Goal: Obtain resource: Download file/media

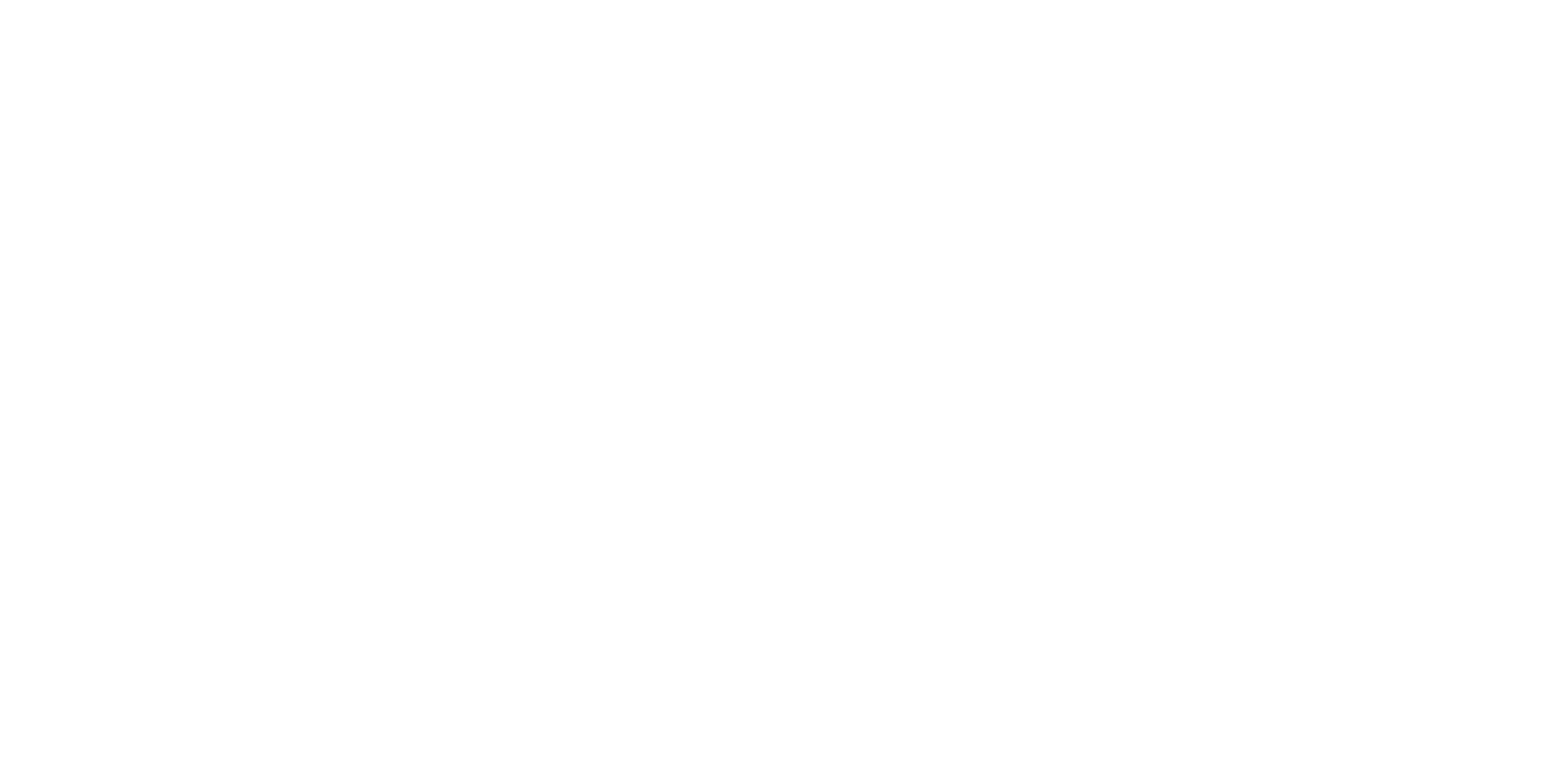
click at [790, 0] on div at bounding box center [784, 0] width 1568 height 0
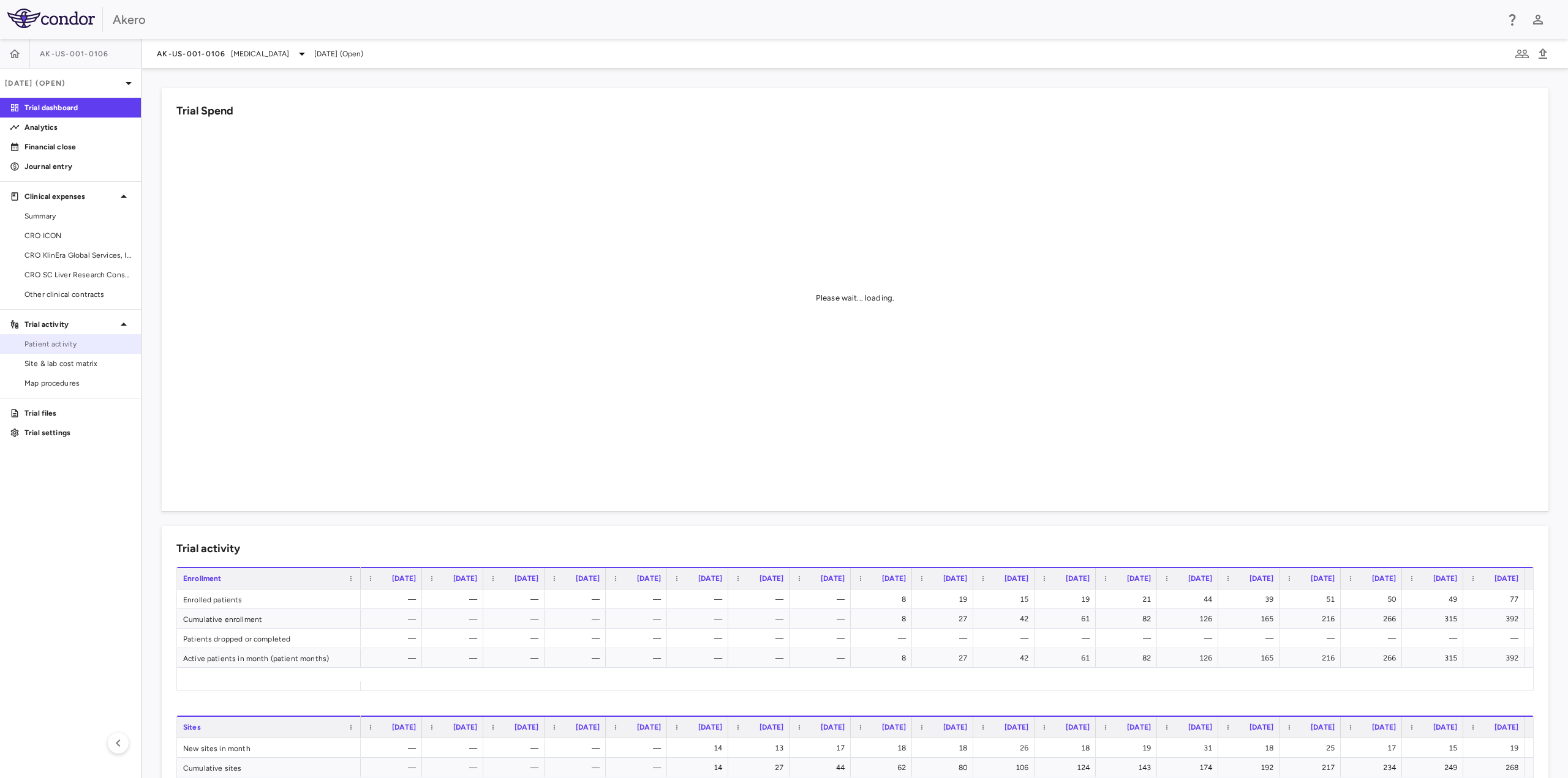
click at [70, 346] on span "Patient activity" at bounding box center [78, 344] width 107 height 11
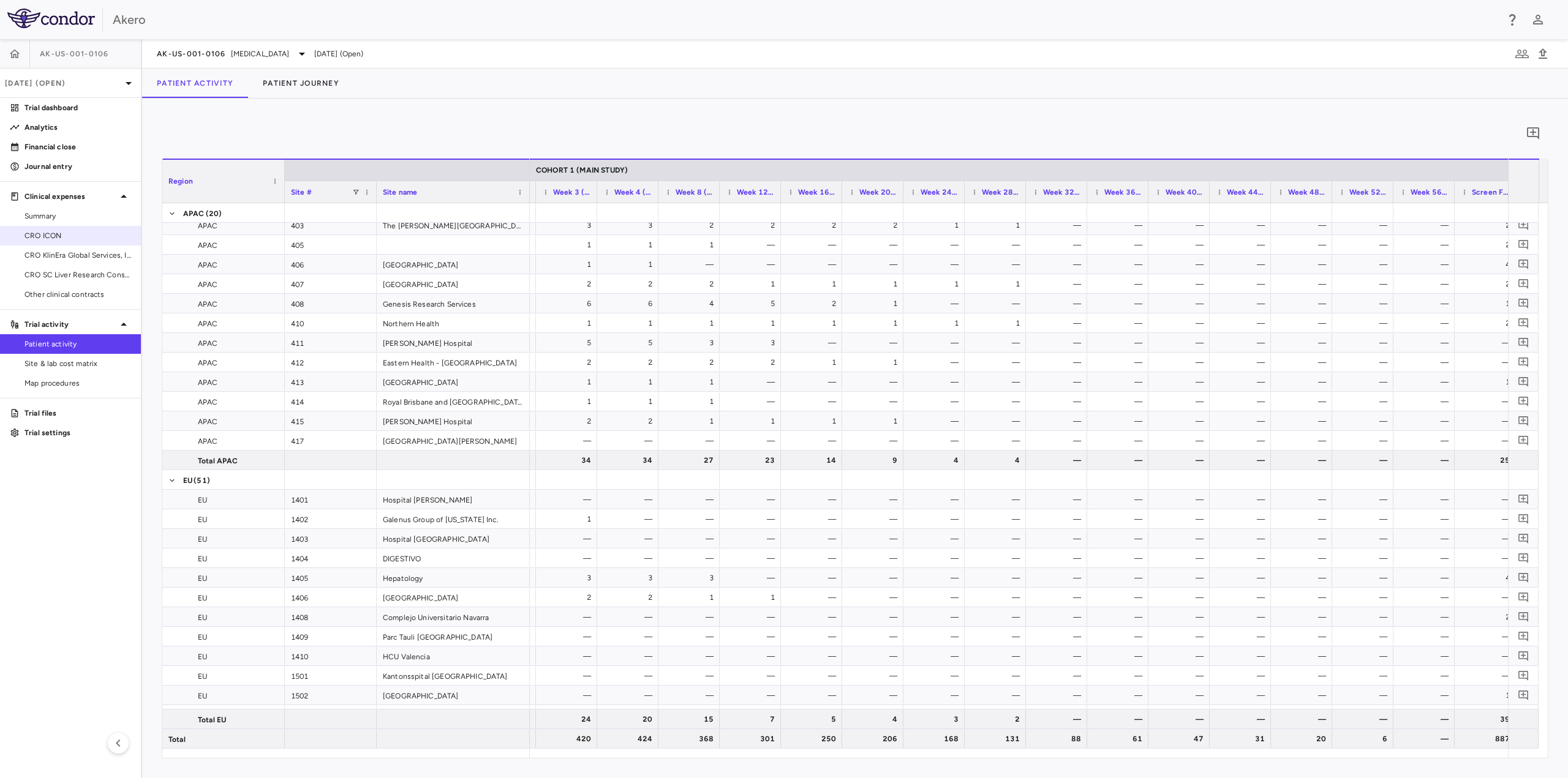
drag, startPoint x: 64, startPoint y: 237, endPoint x: 136, endPoint y: 234, distance: 72.1
click at [64, 237] on span "CRO ICON" at bounding box center [78, 236] width 107 height 11
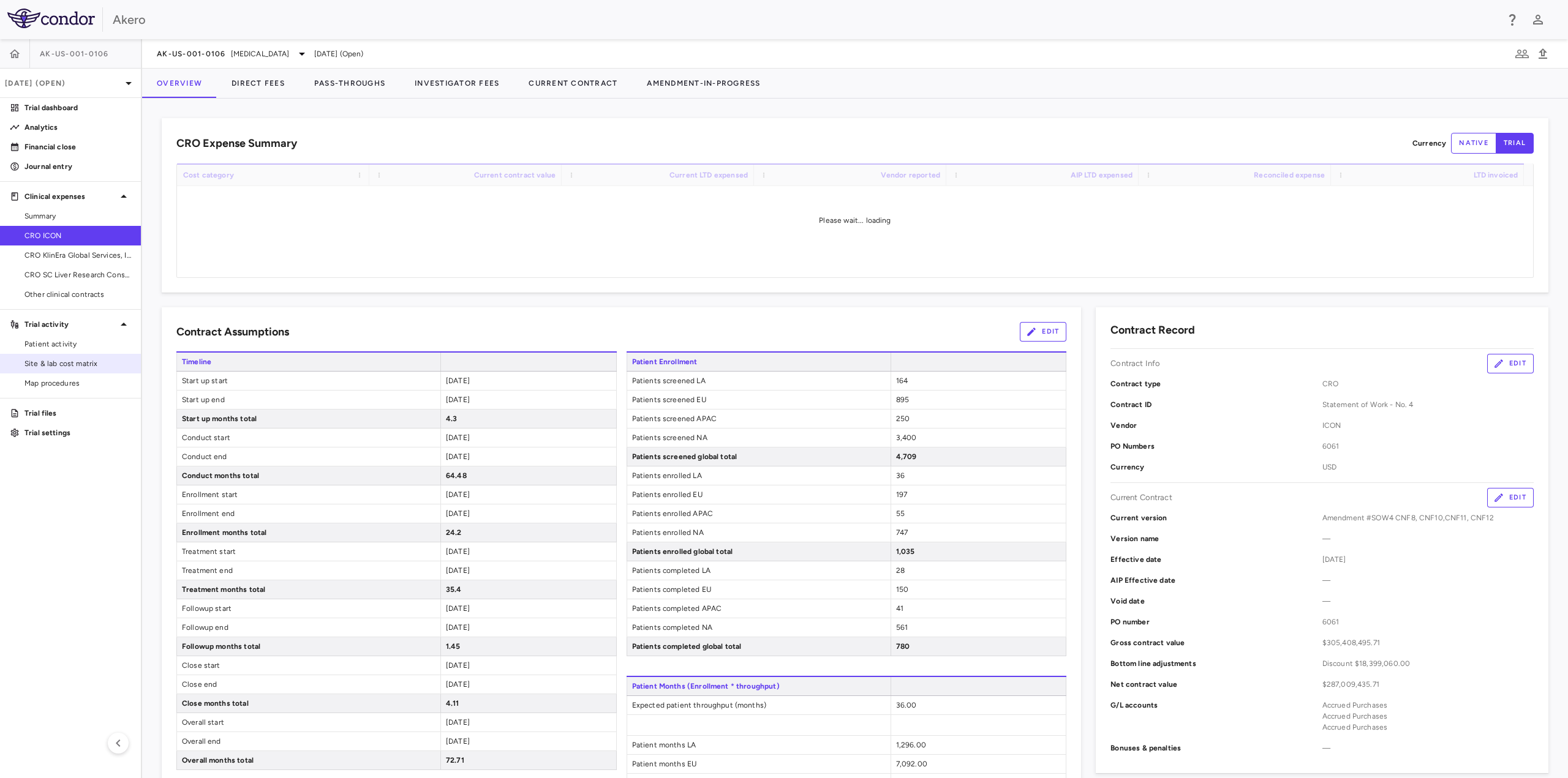
click at [75, 360] on span "Site & lab cost matrix" at bounding box center [78, 364] width 107 height 11
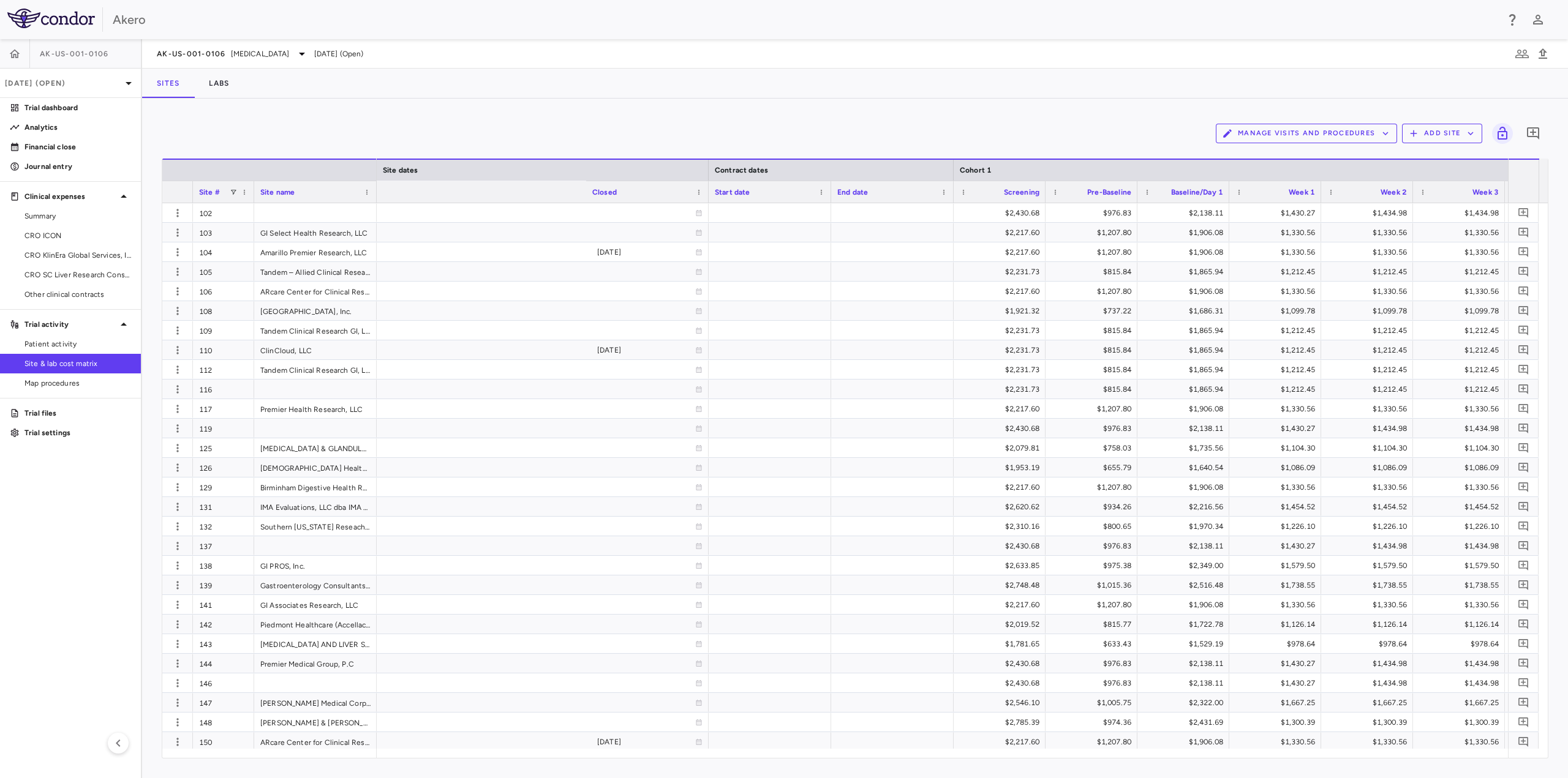
scroll to position [0, 1172]
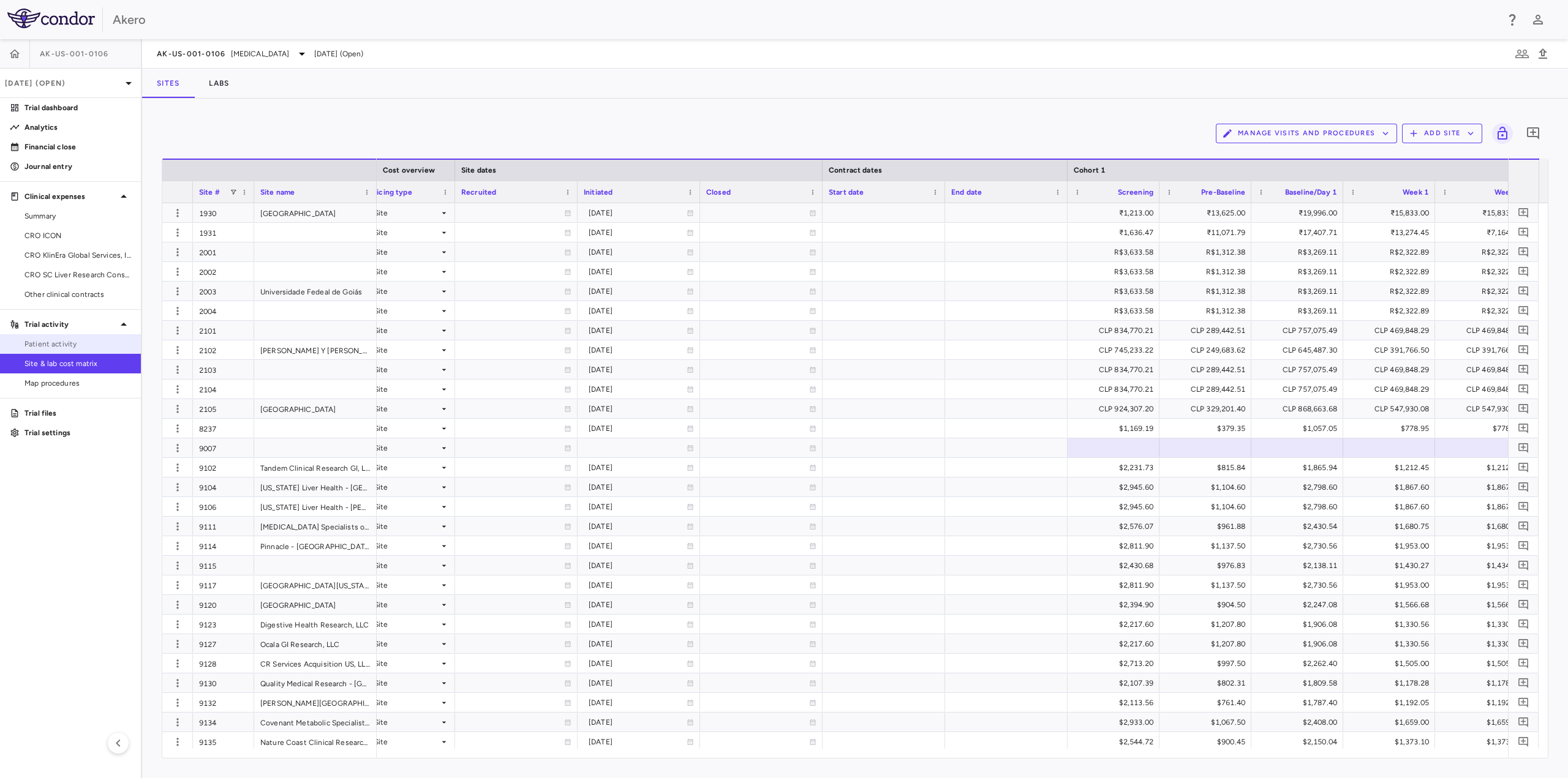
drag, startPoint x: 87, startPoint y: 346, endPoint x: 55, endPoint y: 345, distance: 32.0
click at [87, 346] on span "Patient activity" at bounding box center [78, 344] width 107 height 11
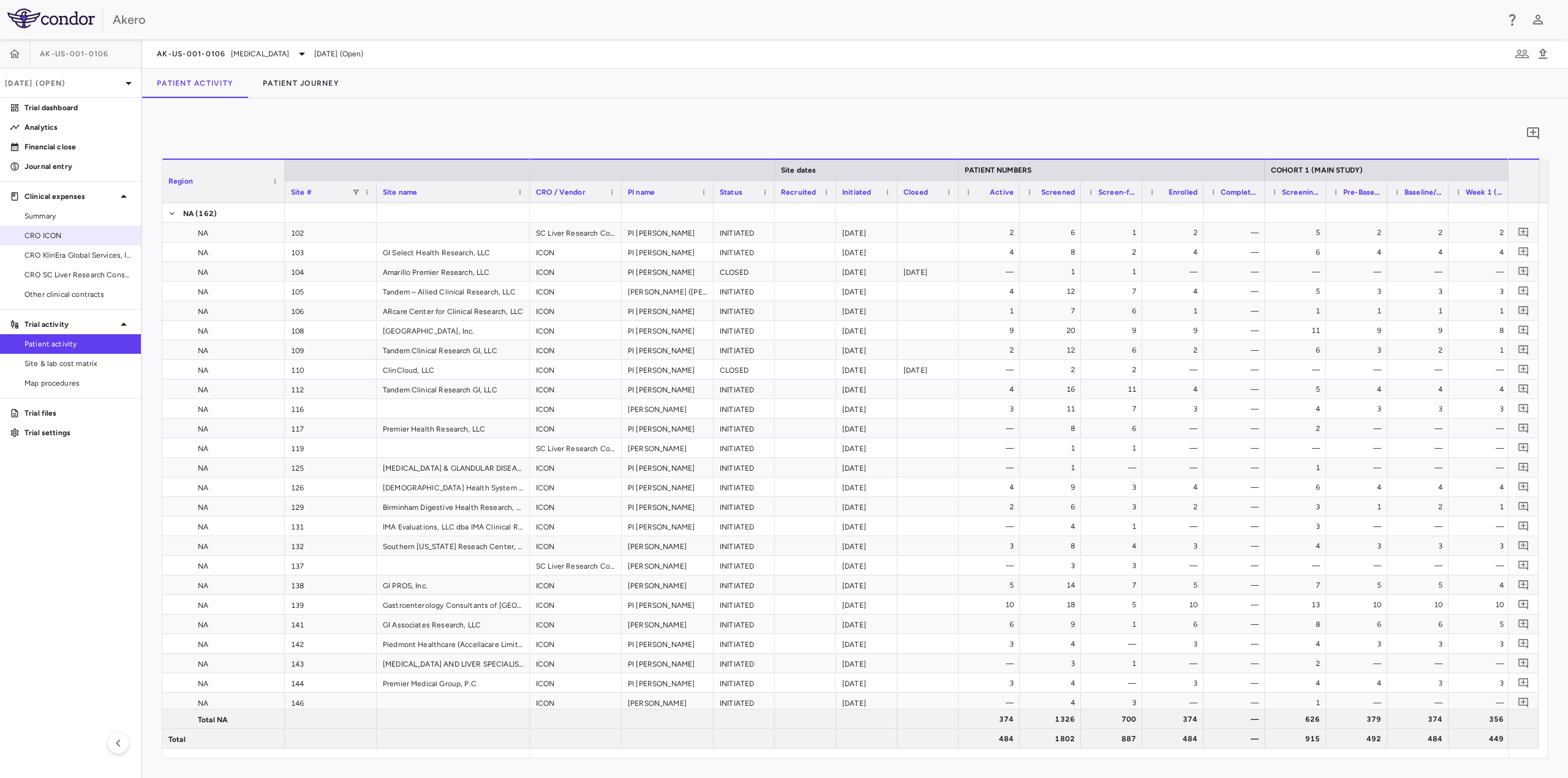
click at [68, 237] on span "CRO ICON" at bounding box center [78, 236] width 107 height 11
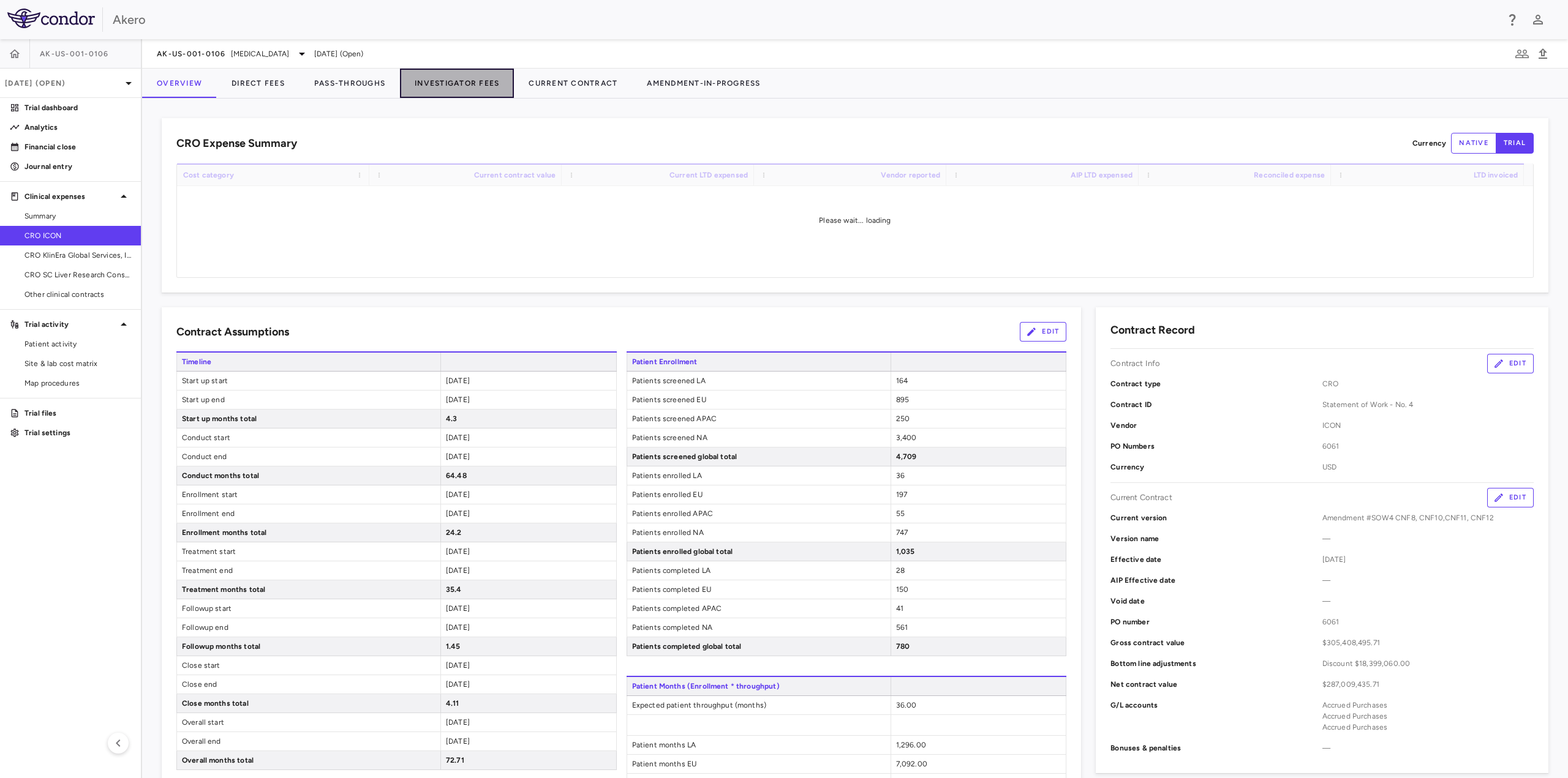
click at [440, 87] on button "Investigator Fees" at bounding box center [457, 82] width 114 height 29
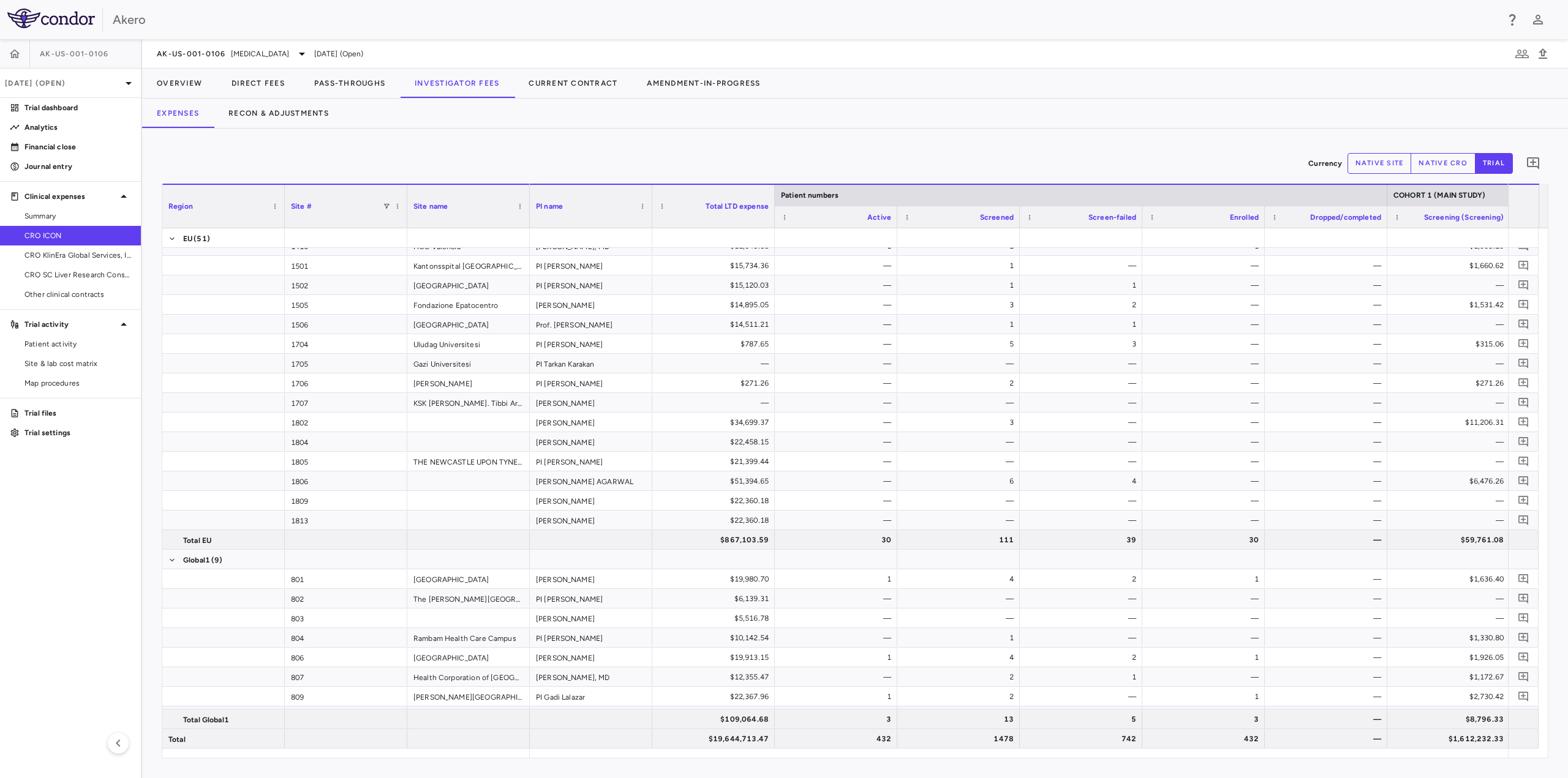
scroll to position [4233, 0]
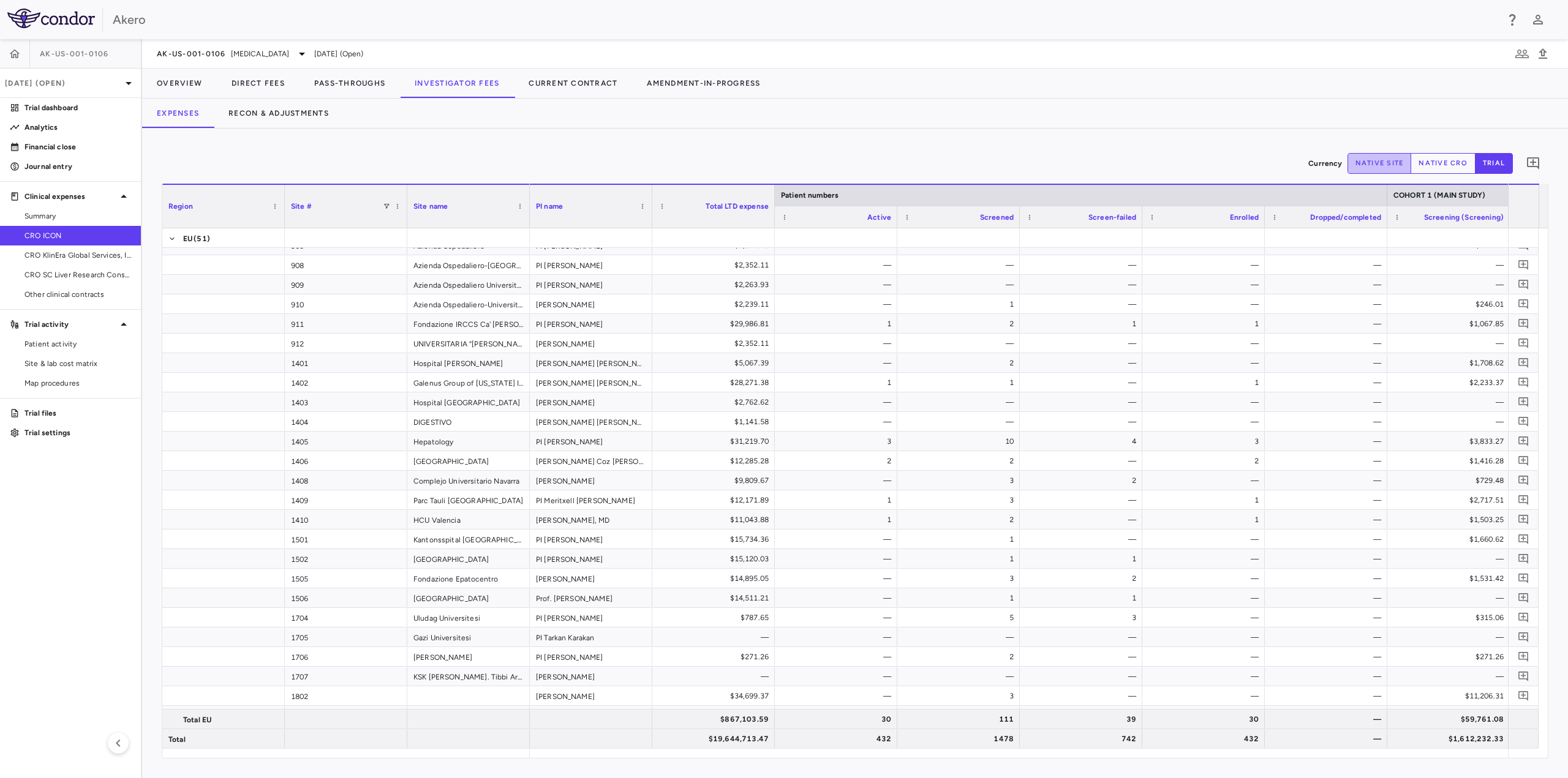
click at [1377, 159] on button "native site" at bounding box center [1379, 163] width 64 height 21
click at [1456, 161] on button "native cro" at bounding box center [1443, 163] width 65 height 21
click at [1500, 168] on button "trial" at bounding box center [1494, 163] width 38 height 21
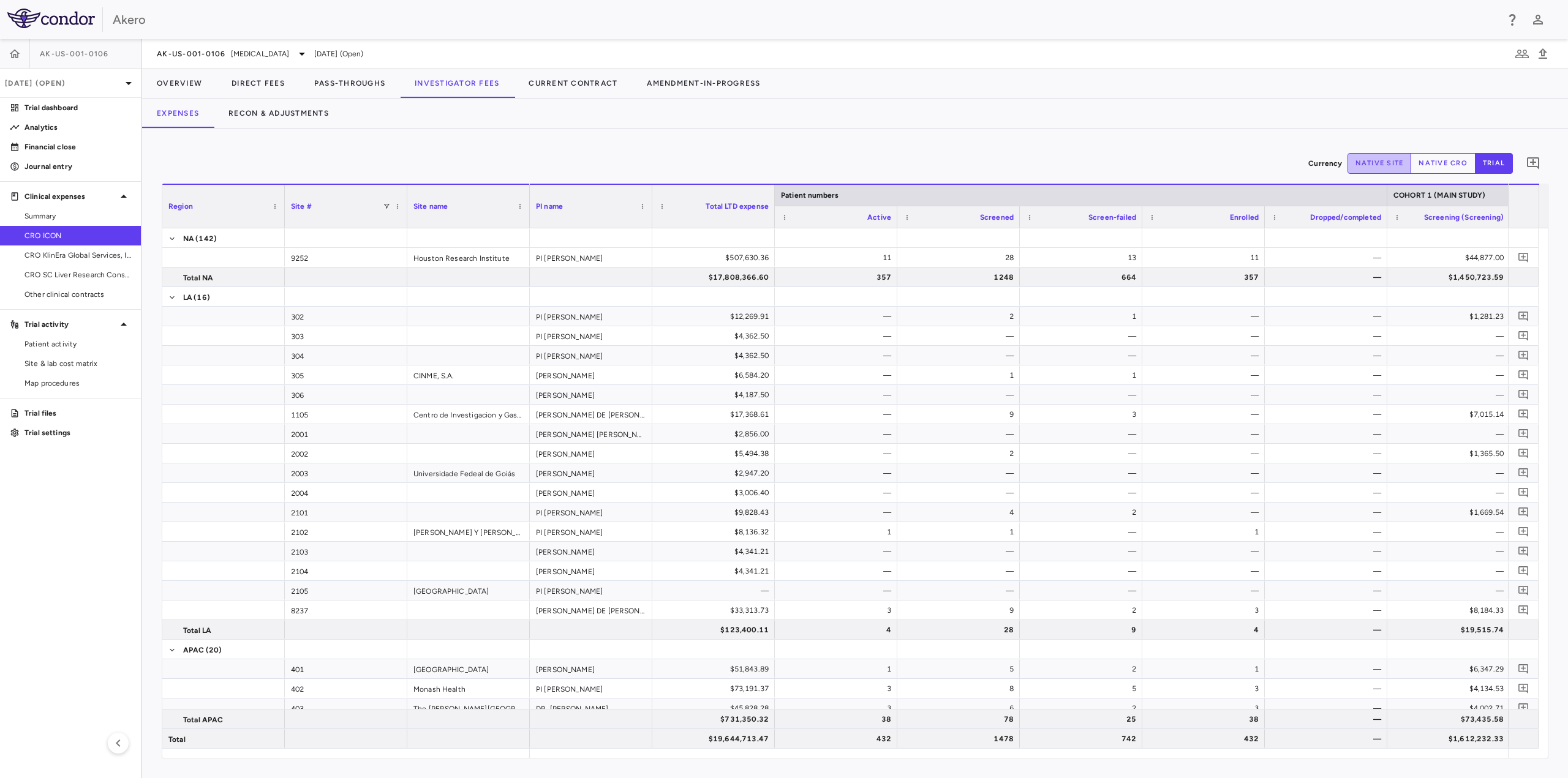
click at [1368, 157] on button "native site" at bounding box center [1379, 163] width 64 height 21
click at [1488, 161] on button "trial" at bounding box center [1494, 163] width 38 height 21
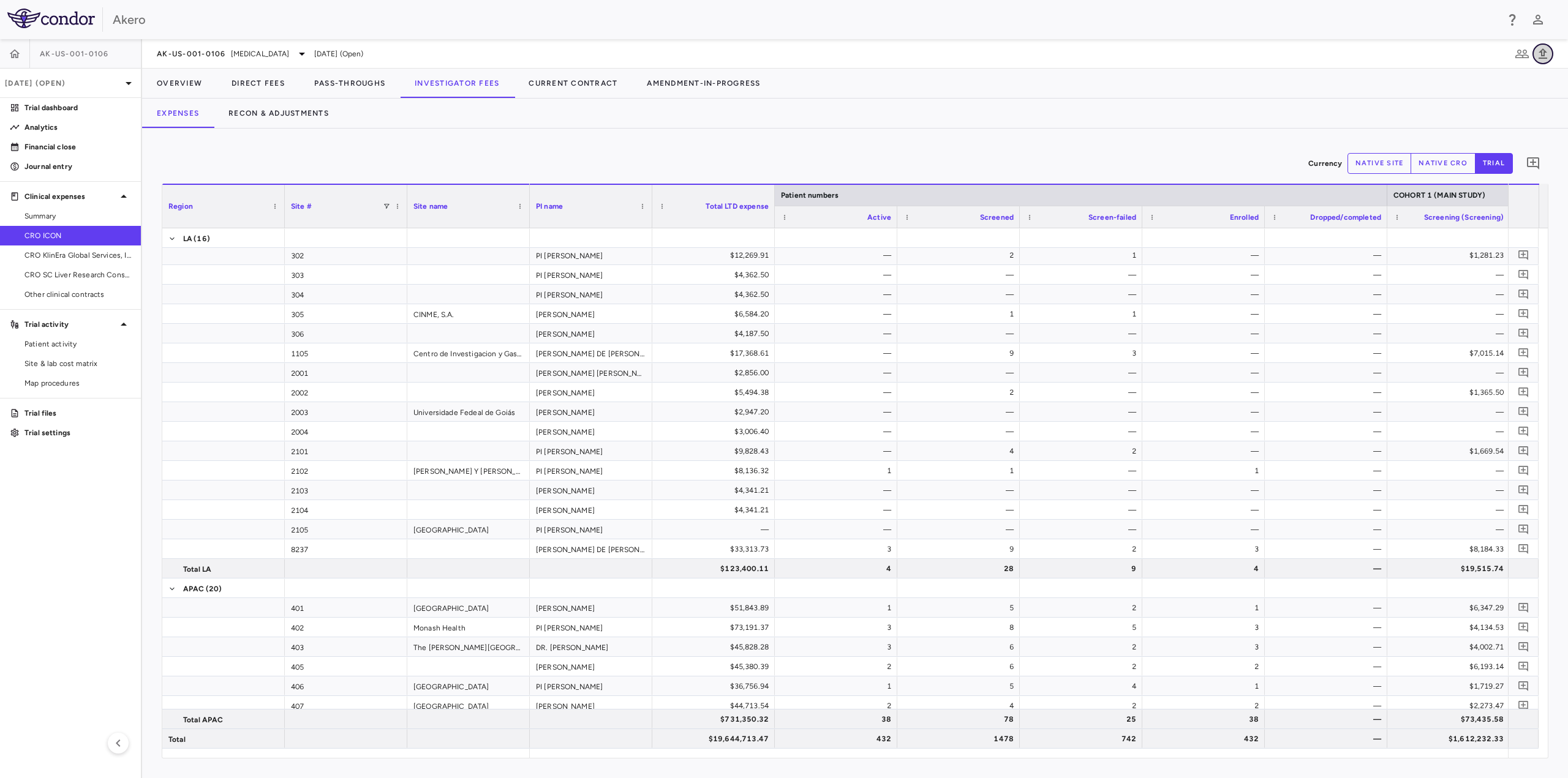
click at [1546, 56] on icon "button" at bounding box center [1543, 54] width 15 height 15
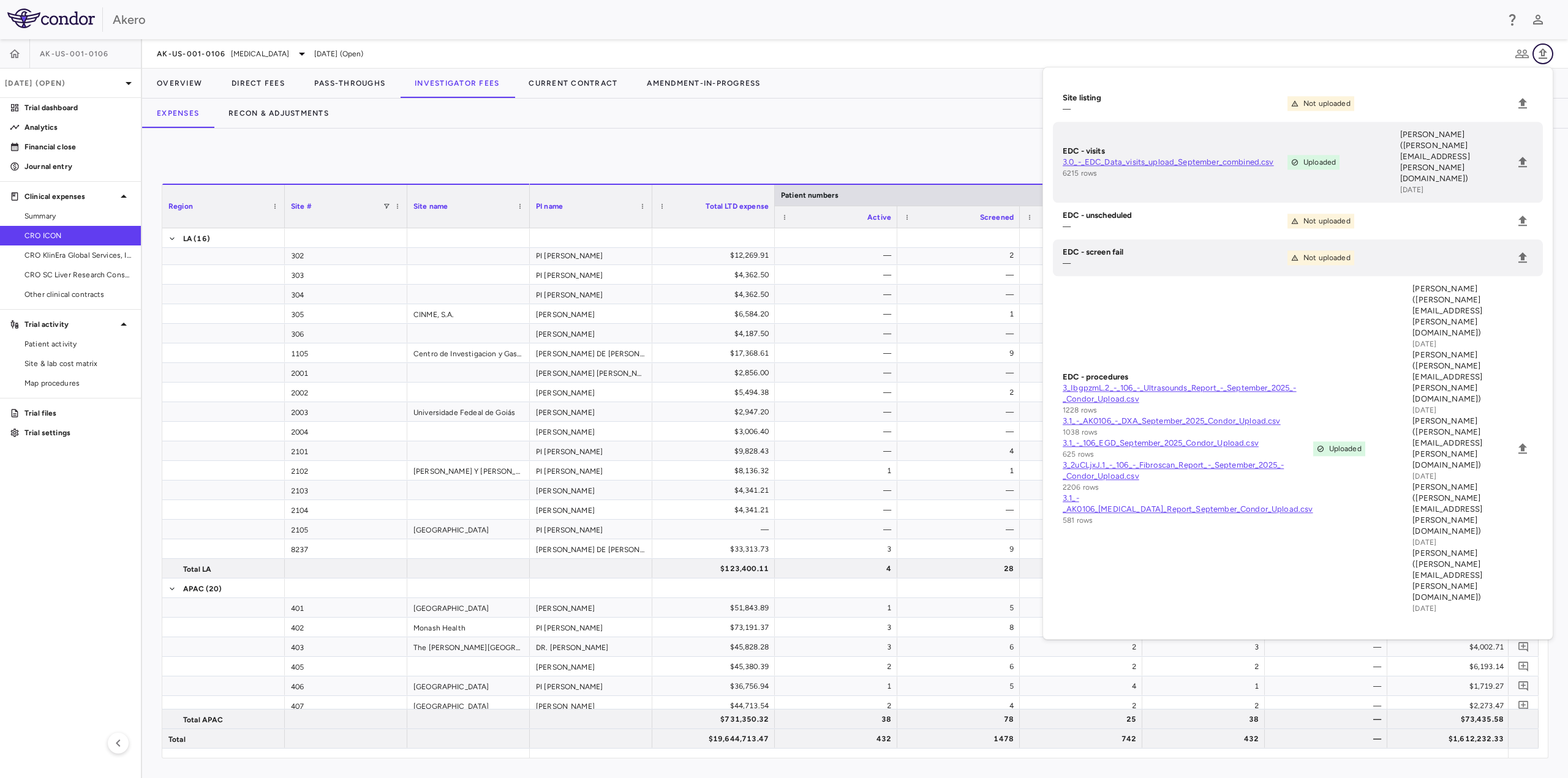
click at [1546, 56] on icon "button" at bounding box center [1543, 54] width 15 height 15
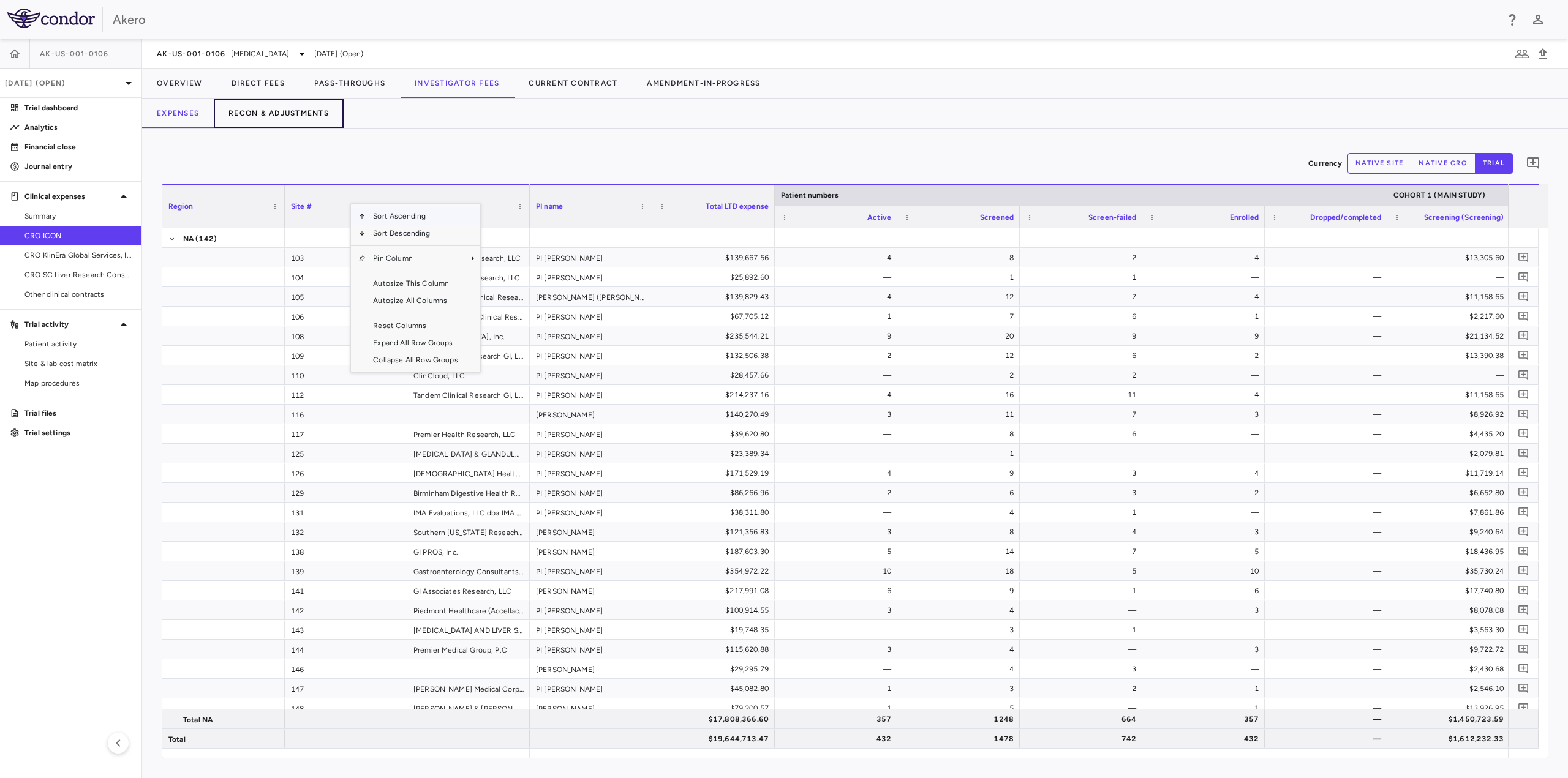
click at [337, 122] on button "Recon & Adjustments" at bounding box center [279, 113] width 130 height 29
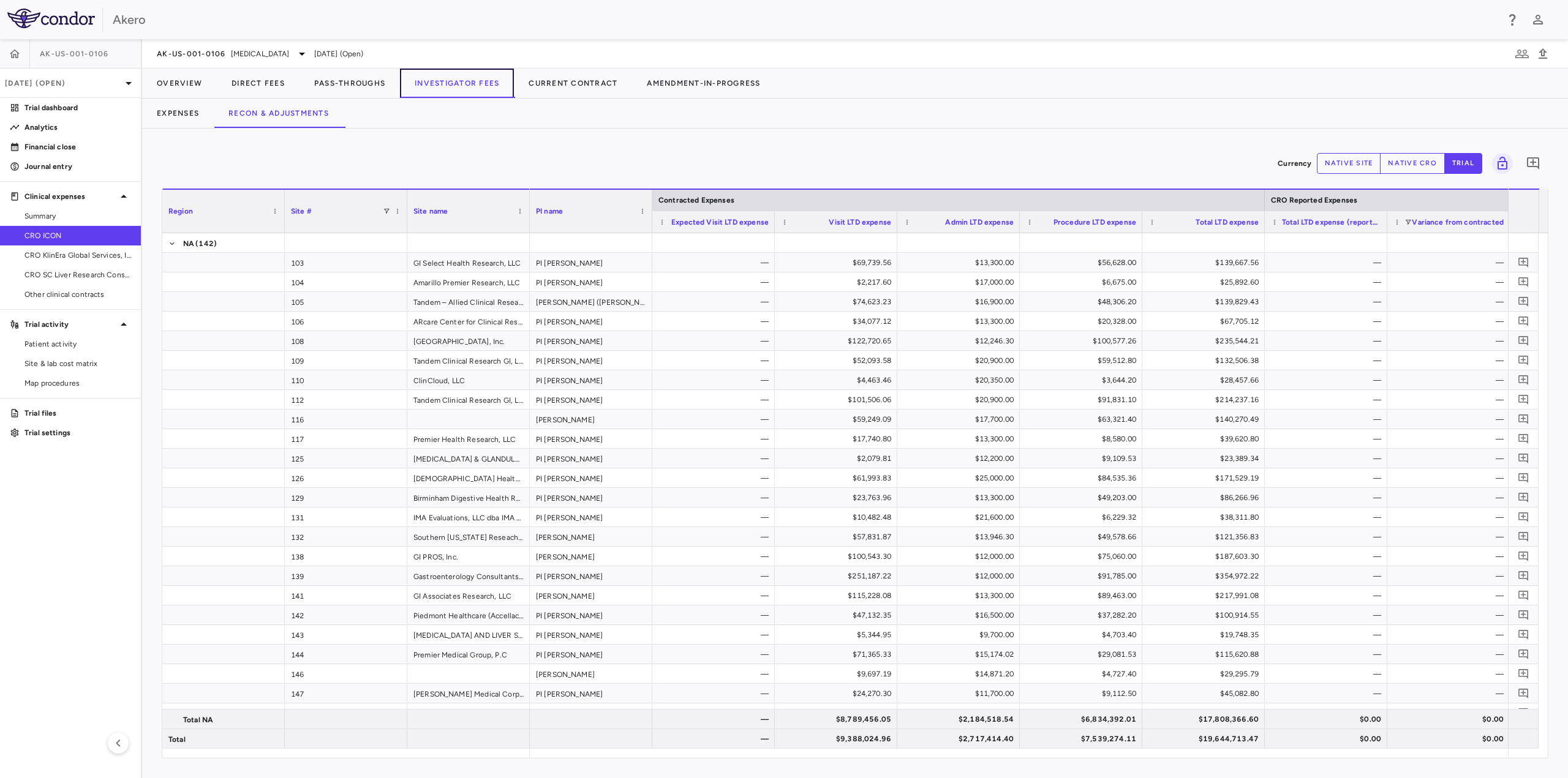
click at [475, 85] on button "Investigator Fees" at bounding box center [457, 82] width 114 height 29
click at [160, 116] on button "Expenses" at bounding box center [178, 113] width 72 height 29
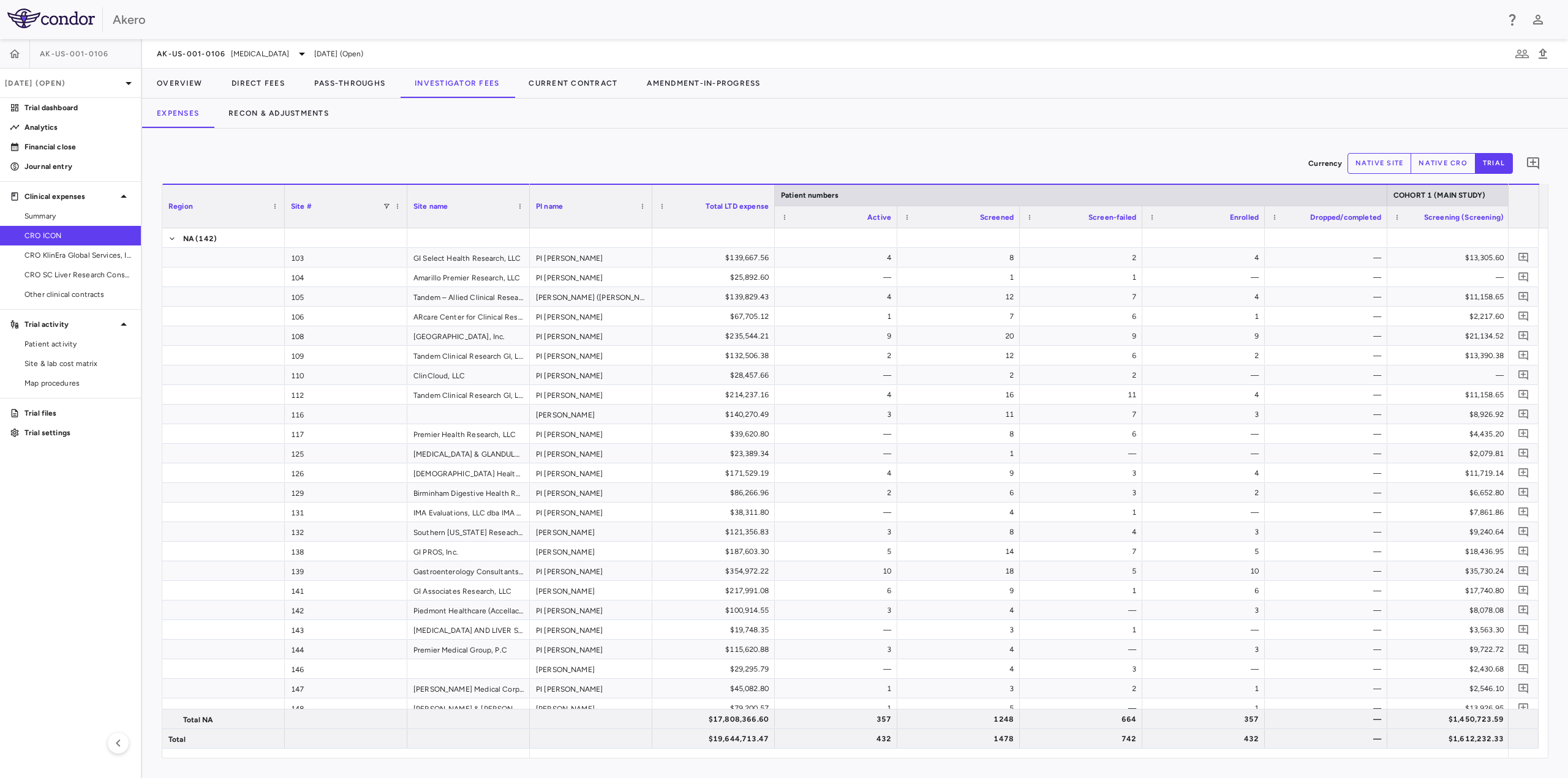
drag, startPoint x: 62, startPoint y: 238, endPoint x: 182, endPoint y: 165, distance: 140.5
click at [182, 165] on div "Currency native site native cro trial 0" at bounding box center [855, 163] width 1387 height 30
click at [1517, 55] on icon "button" at bounding box center [1522, 53] width 14 height 9
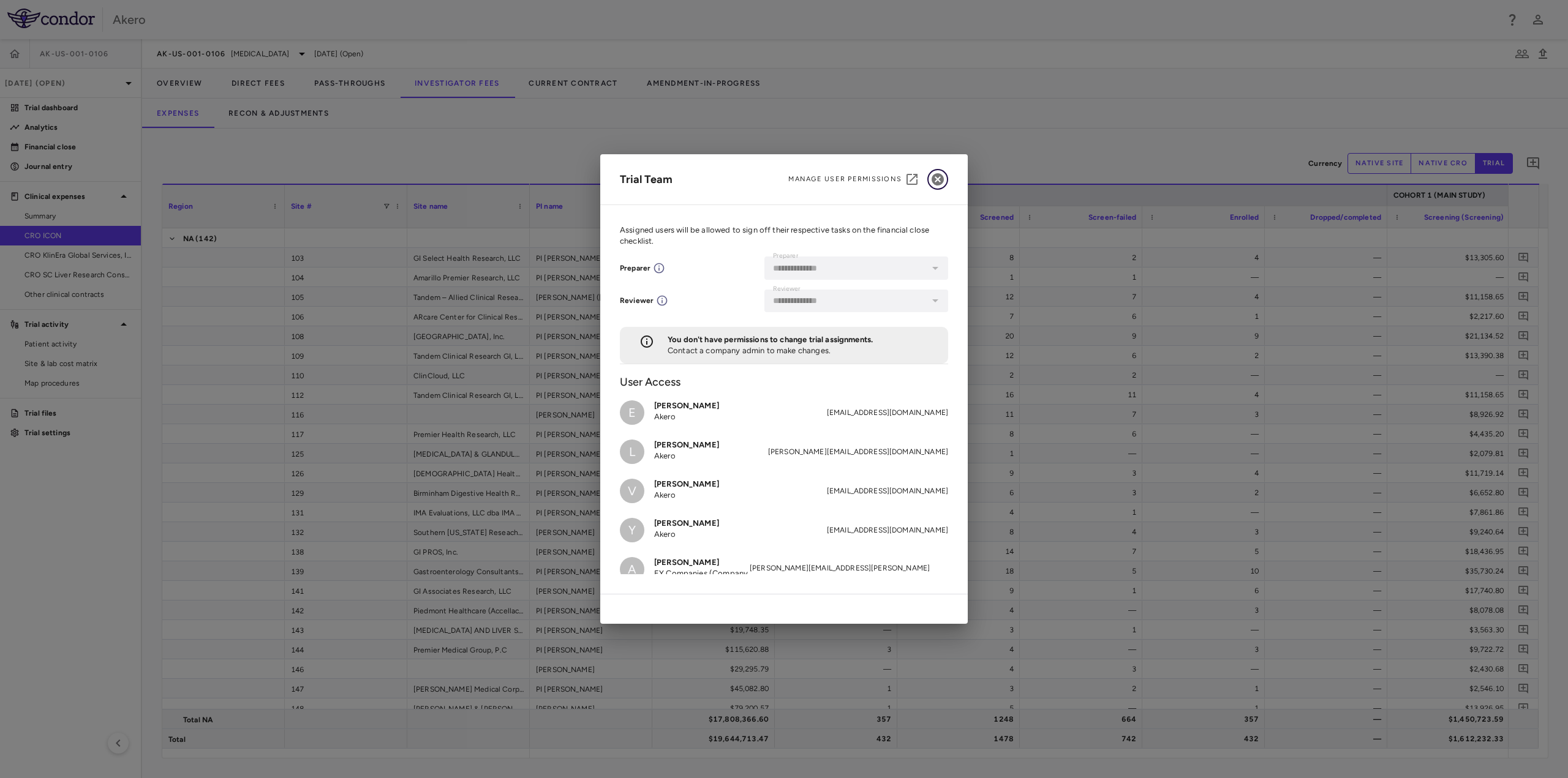
click at [937, 185] on icon "button" at bounding box center [938, 179] width 12 height 12
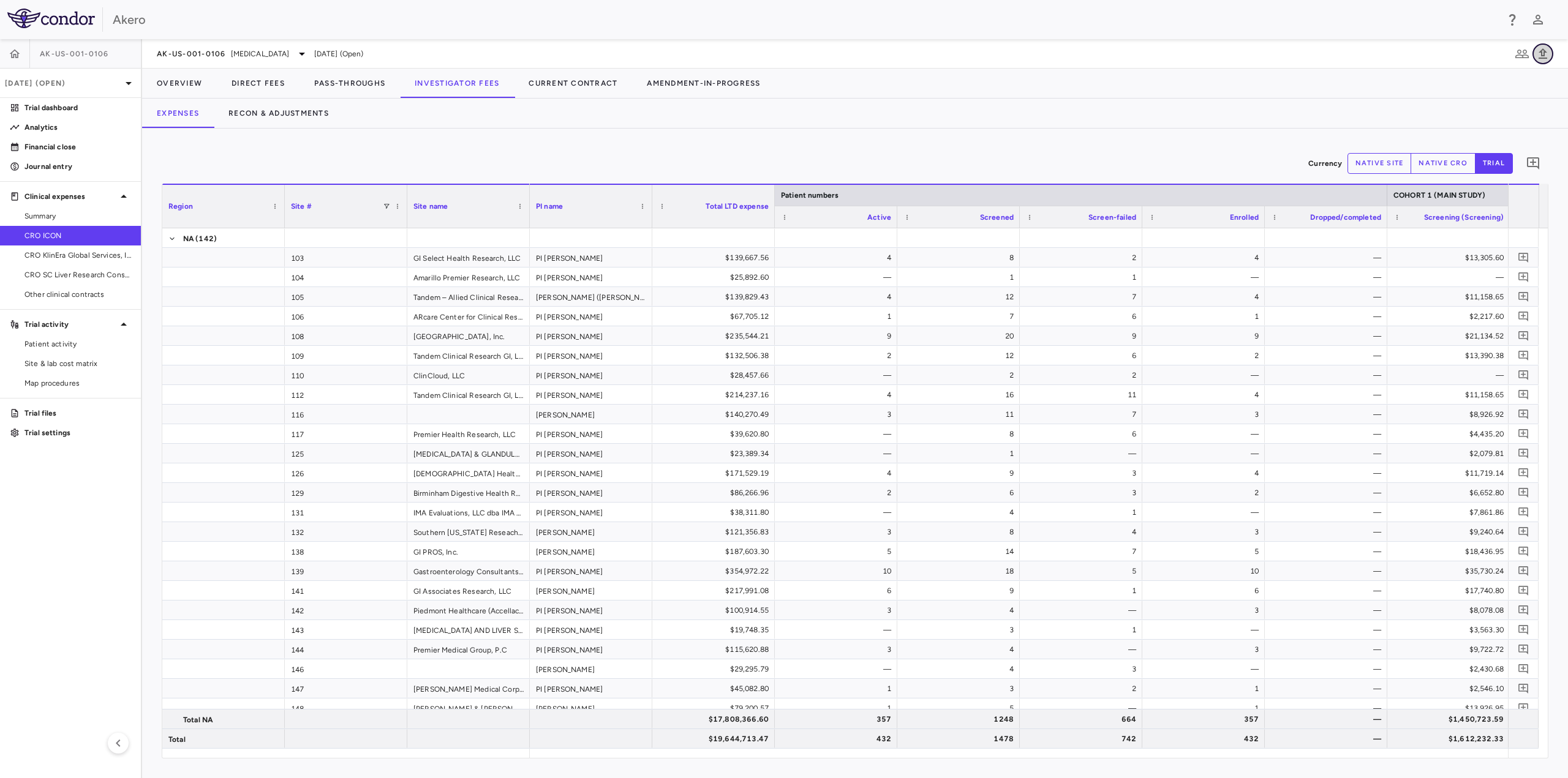
click at [1544, 57] on icon "button" at bounding box center [1543, 54] width 15 height 15
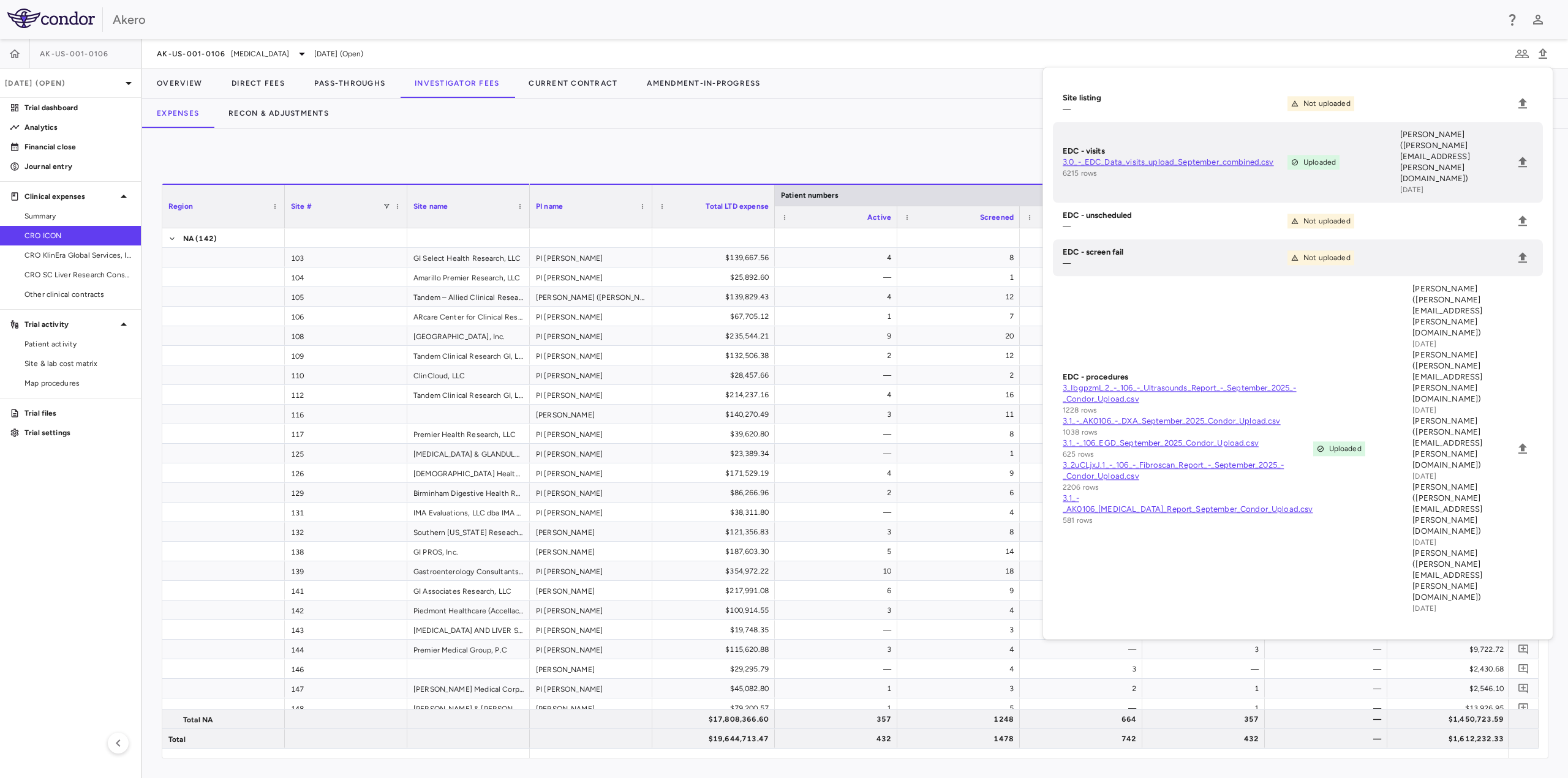
click at [872, 137] on div "Currency native site native cro trial 0 Region Drag here to set column labels R…" at bounding box center [855, 453] width 1426 height 650
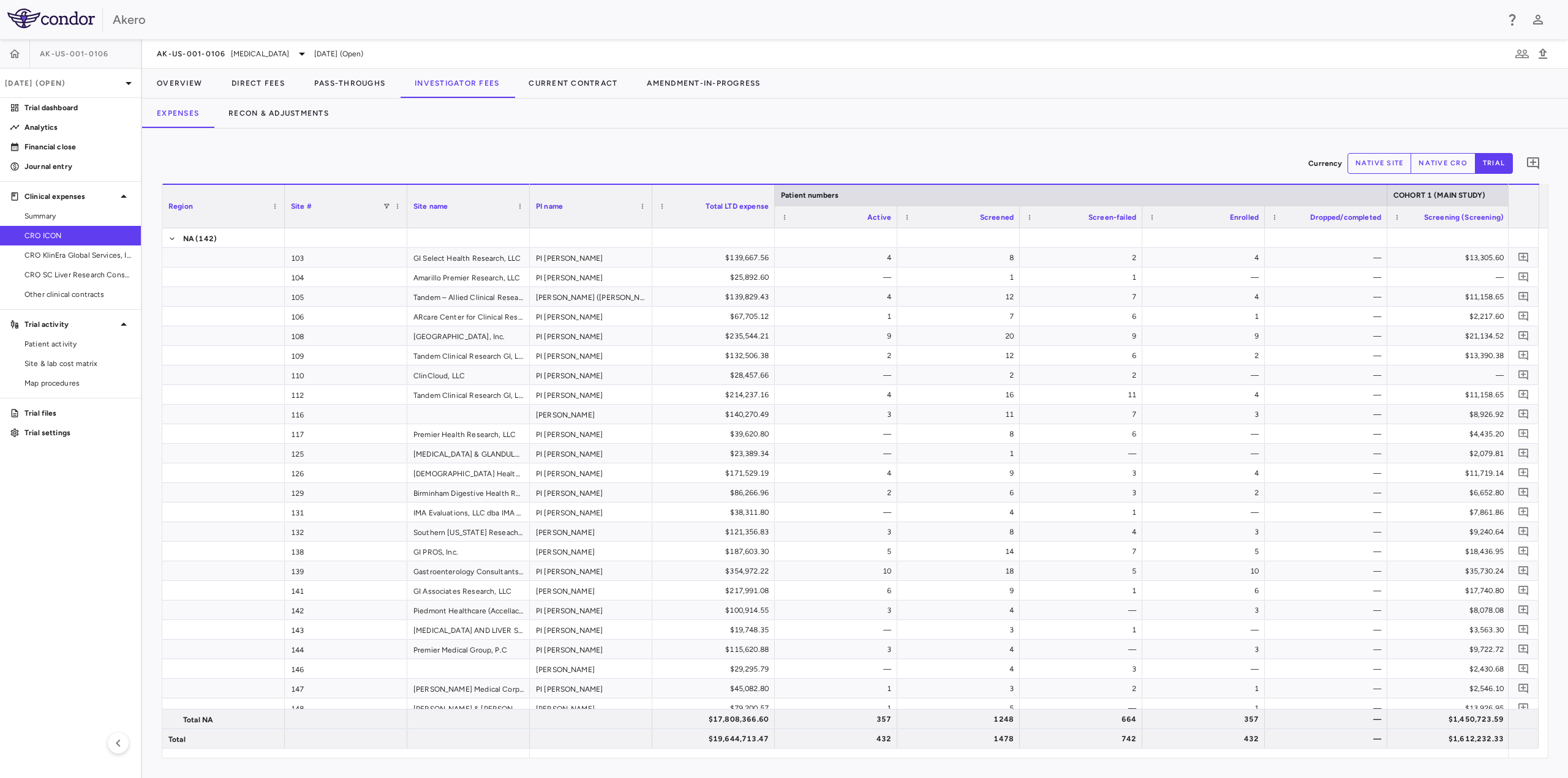
click at [1523, 201] on div at bounding box center [1523, 206] width 18 height 37
click at [262, 345] on span "Export" at bounding box center [295, 342] width 103 height 17
click at [291, 508] on span "Export" at bounding box center [306, 506] width 103 height 17
click at [370, 504] on span "Context Menu" at bounding box center [372, 506] width 27 height 17
click at [428, 527] on span "Excel Export" at bounding box center [436, 527] width 57 height 17
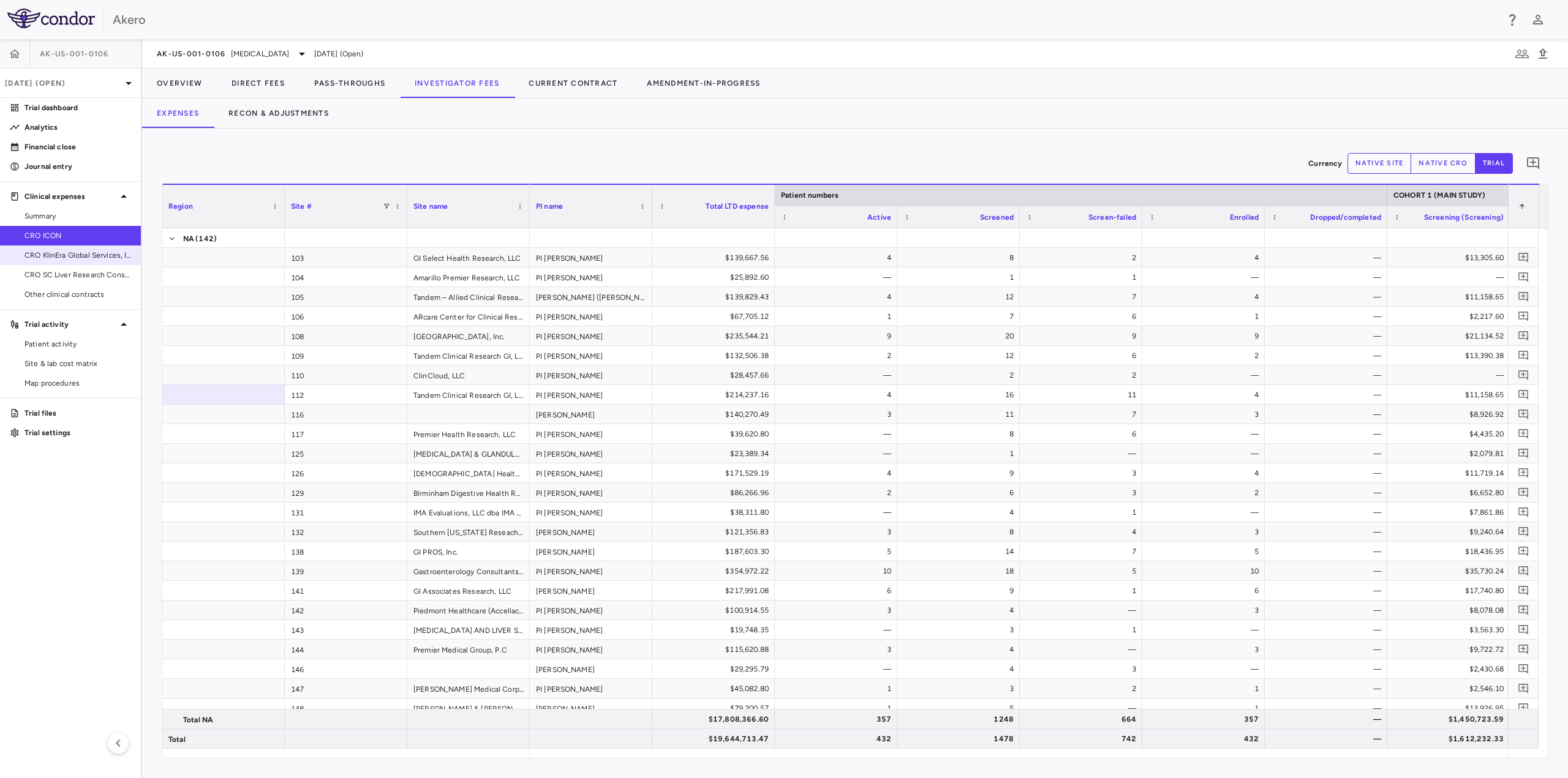
click at [87, 251] on span "CRO KlinEra Global Services, Inc" at bounding box center [78, 256] width 107 height 11
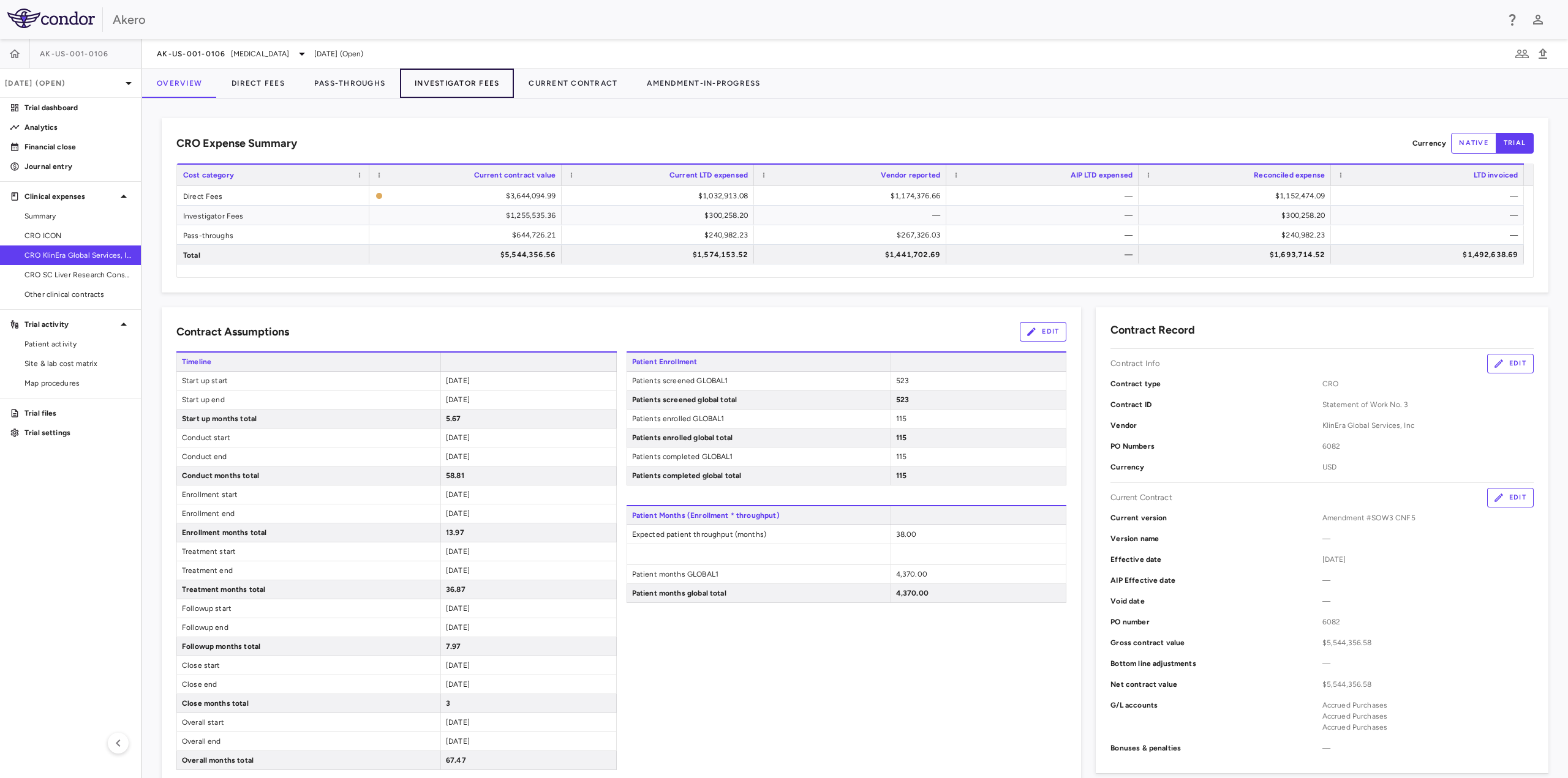
click at [475, 80] on button "Investigator Fees" at bounding box center [457, 82] width 114 height 29
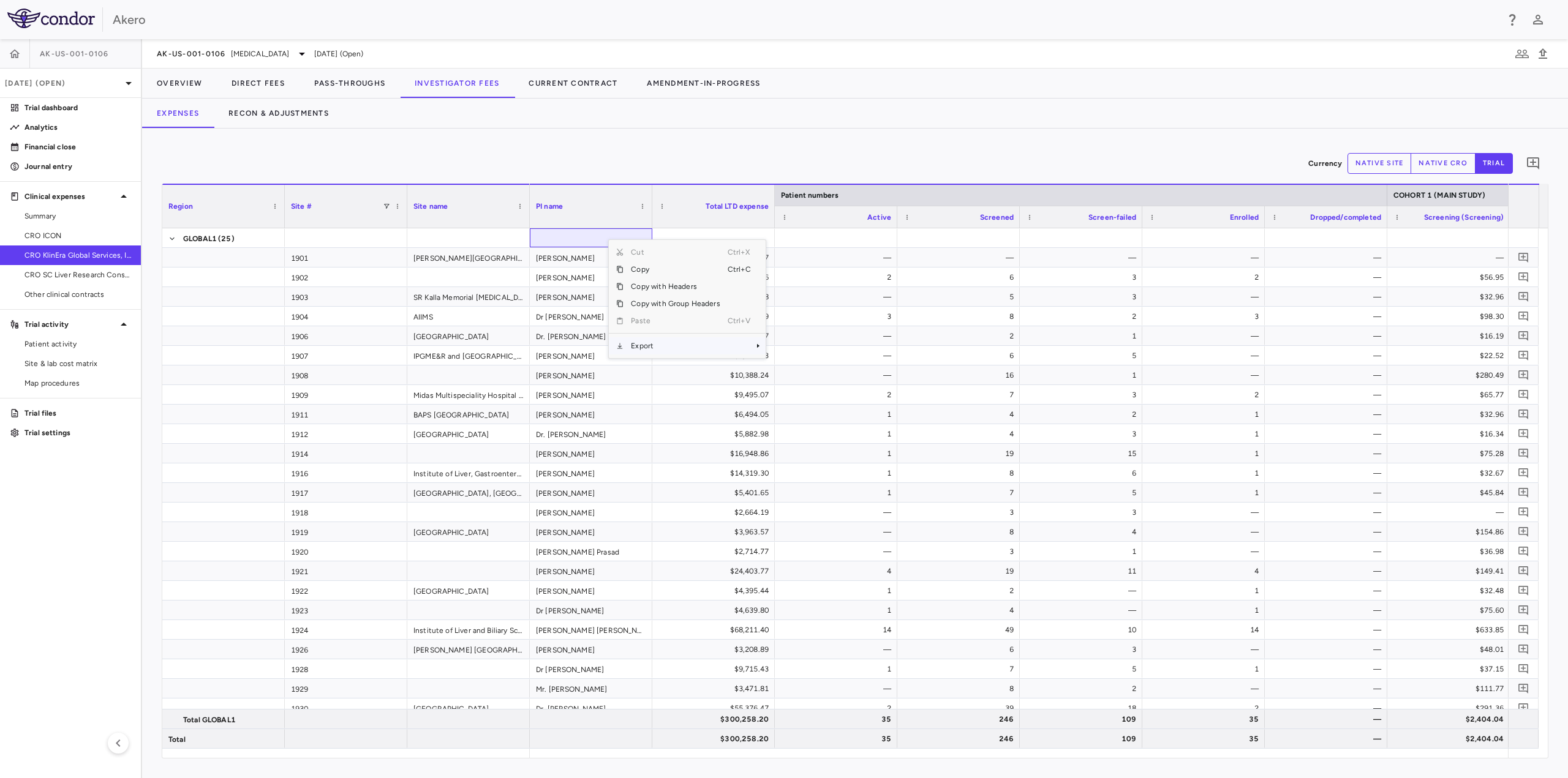
click at [669, 348] on span "Export" at bounding box center [675, 345] width 103 height 17
click at [794, 366] on span "Excel Export" at bounding box center [806, 366] width 57 height 17
click at [83, 277] on span "CRO SC Liver Research Consortium LLC" at bounding box center [78, 275] width 107 height 11
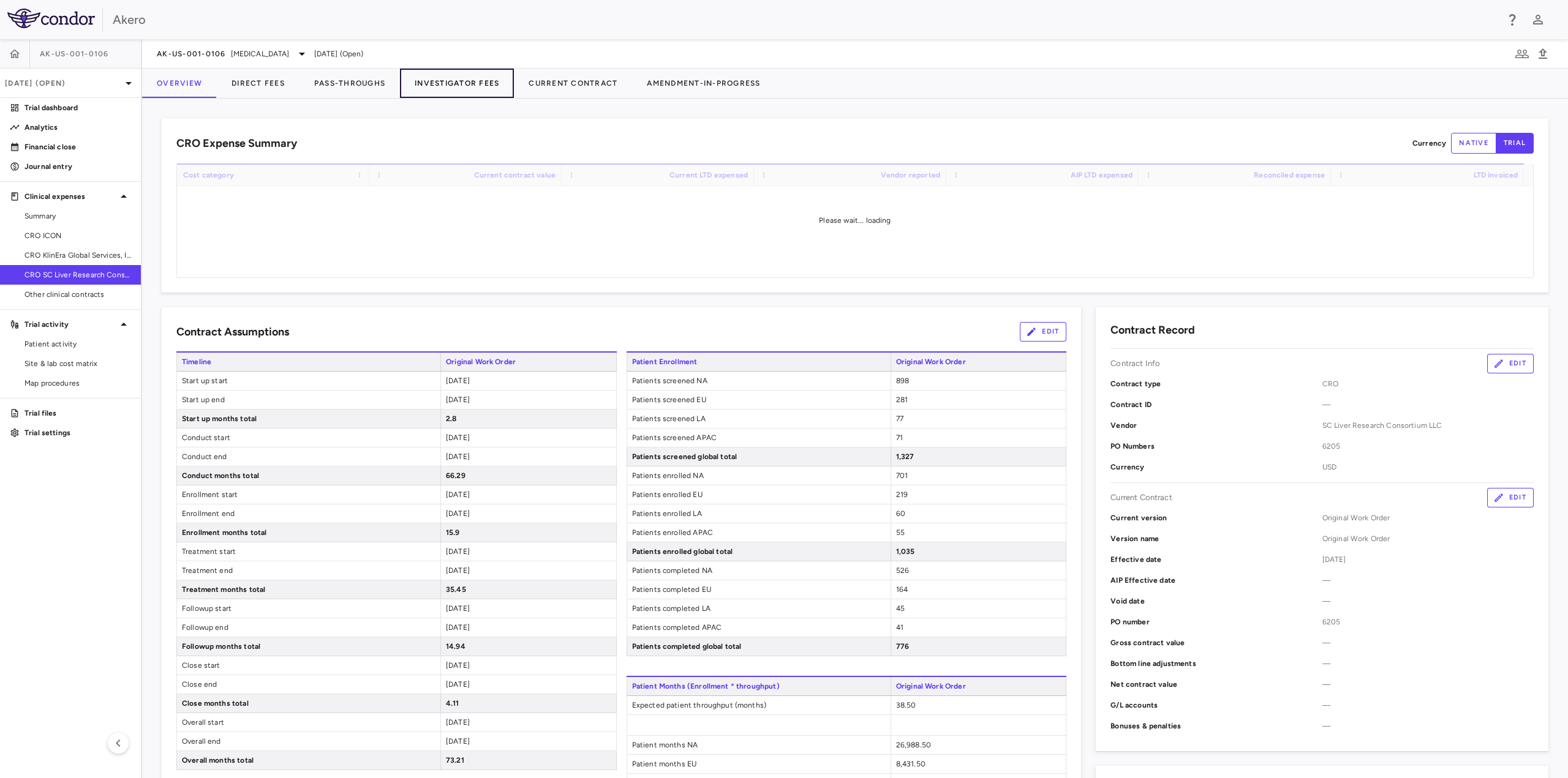
click at [463, 75] on button "Investigator Fees" at bounding box center [457, 82] width 114 height 29
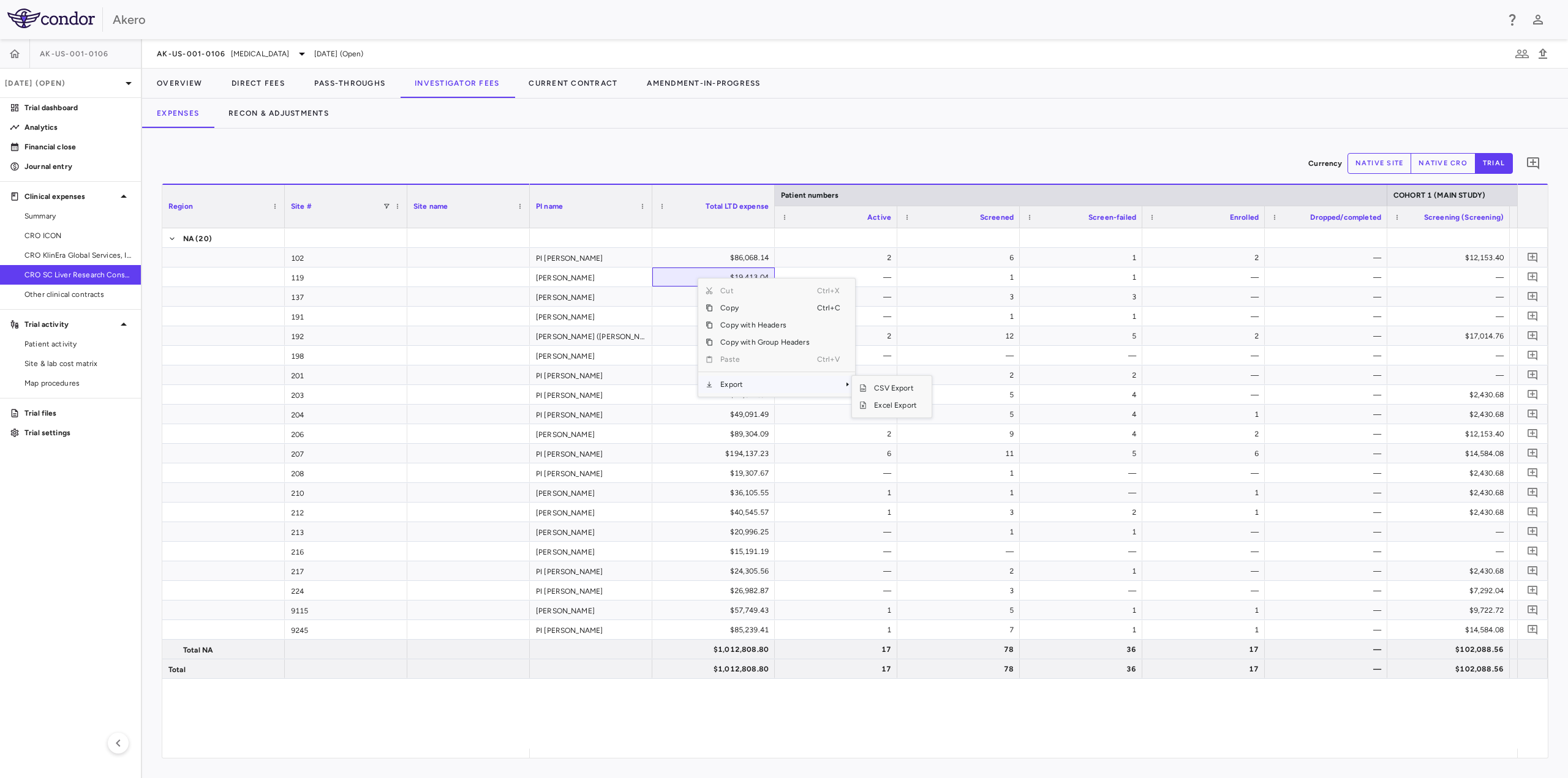
click at [757, 386] on span "Export" at bounding box center [764, 384] width 103 height 17
click at [904, 402] on span "Excel Export" at bounding box center [895, 405] width 57 height 17
click at [51, 231] on span "CRO ICON" at bounding box center [78, 236] width 107 height 11
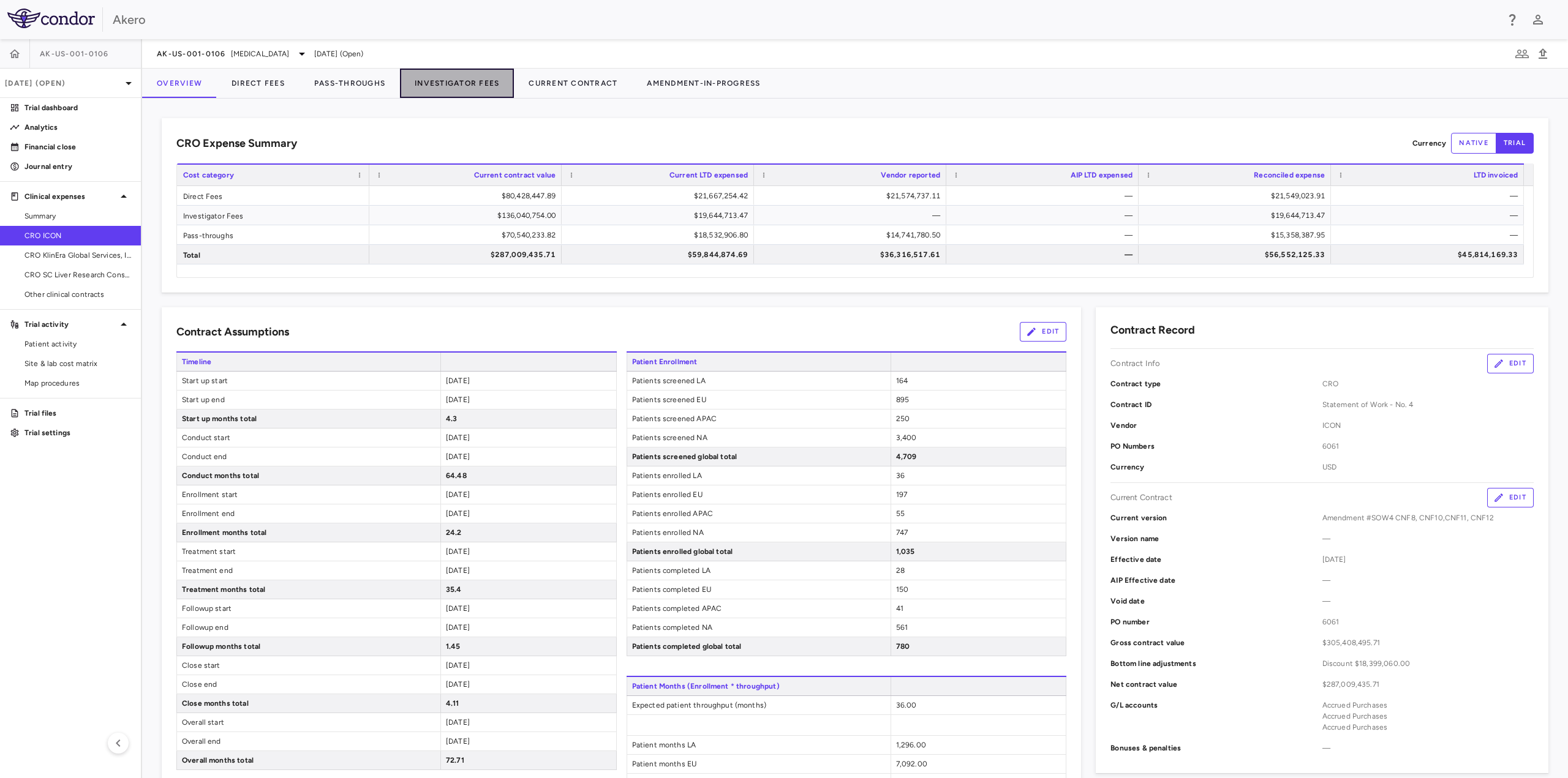
click at [450, 82] on button "Investigator Fees" at bounding box center [457, 82] width 114 height 29
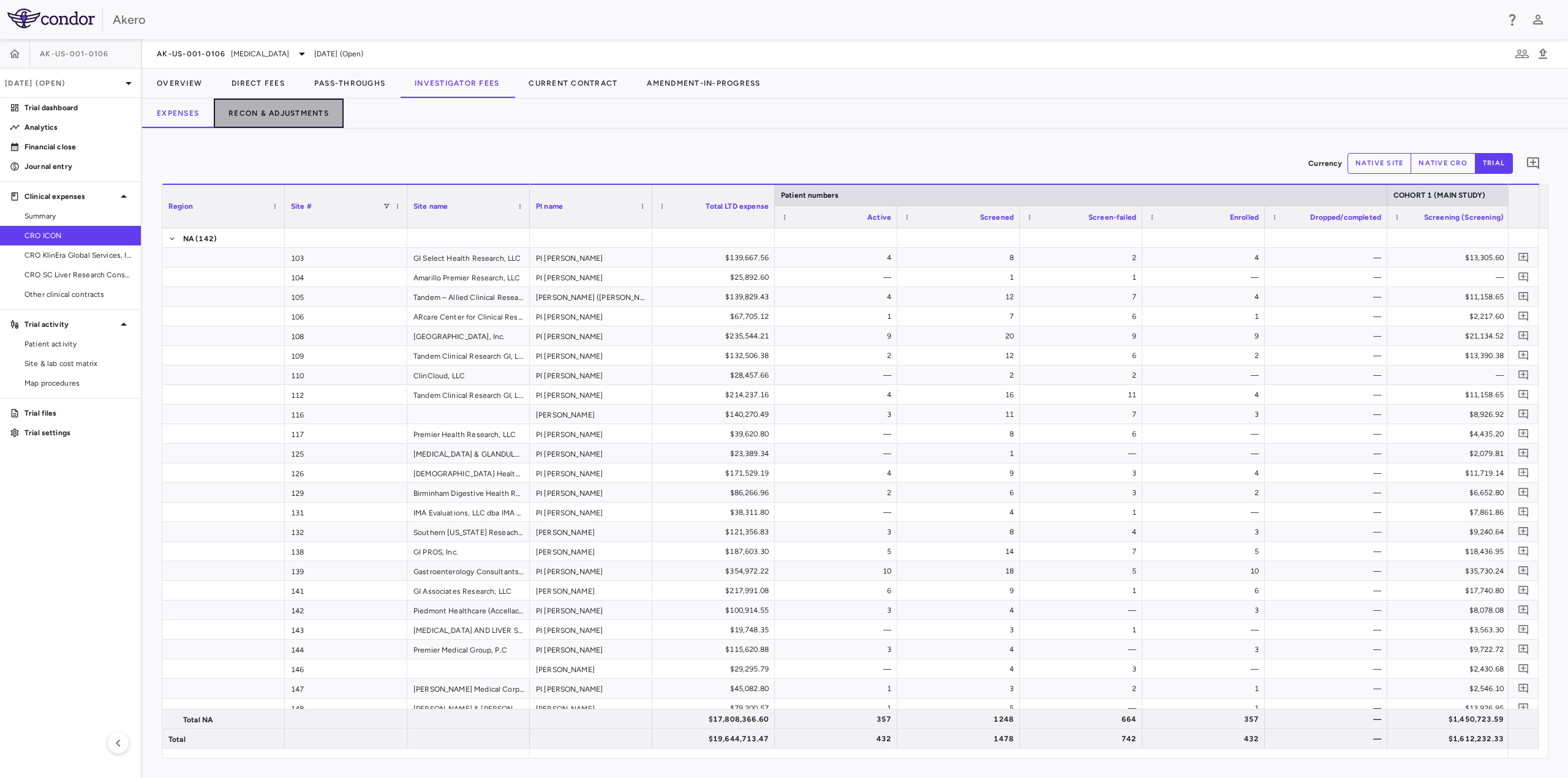
click at [283, 113] on button "Recon & Adjustments" at bounding box center [279, 113] width 130 height 29
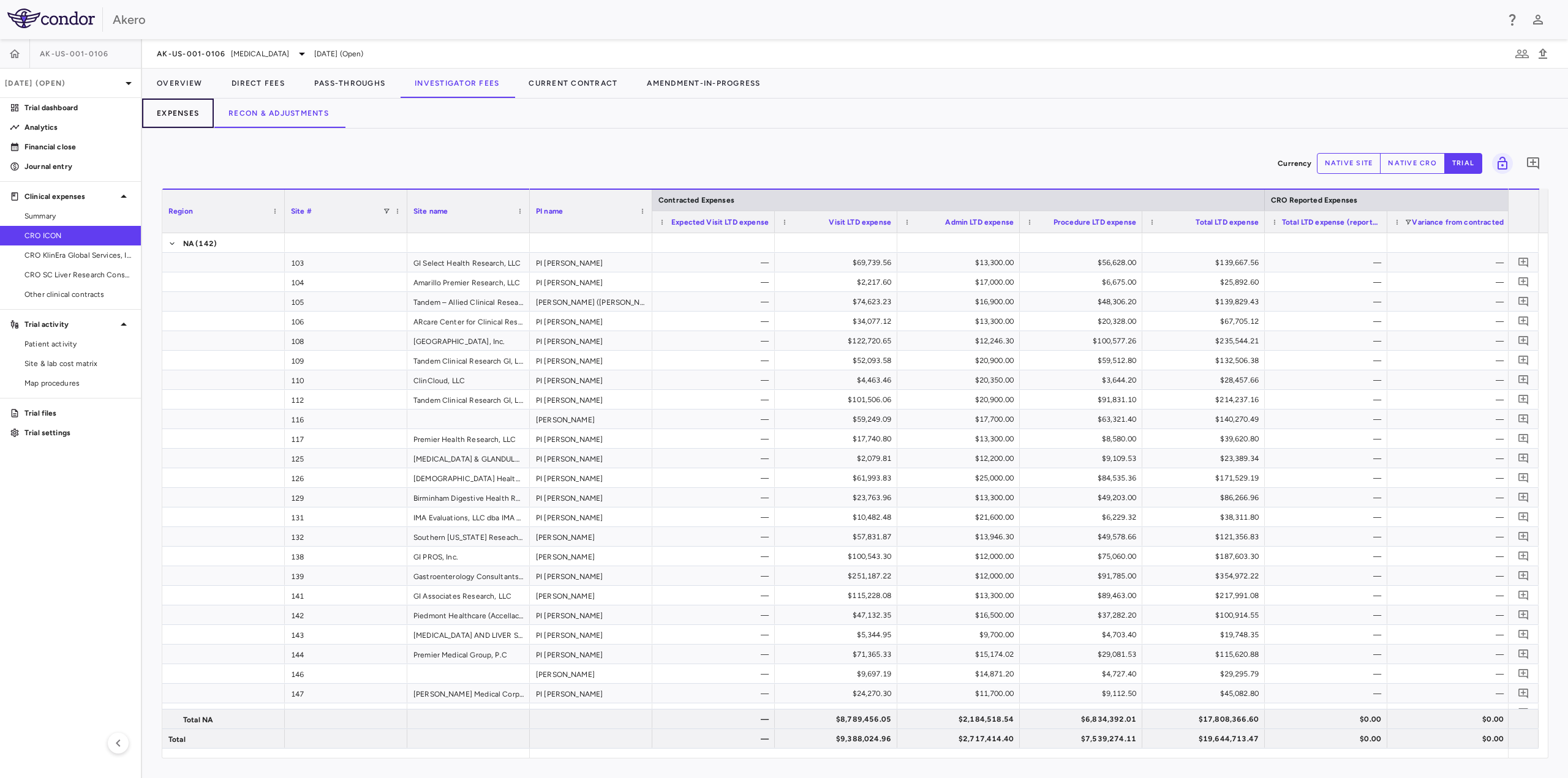
click at [183, 112] on button "Expenses" at bounding box center [178, 113] width 72 height 29
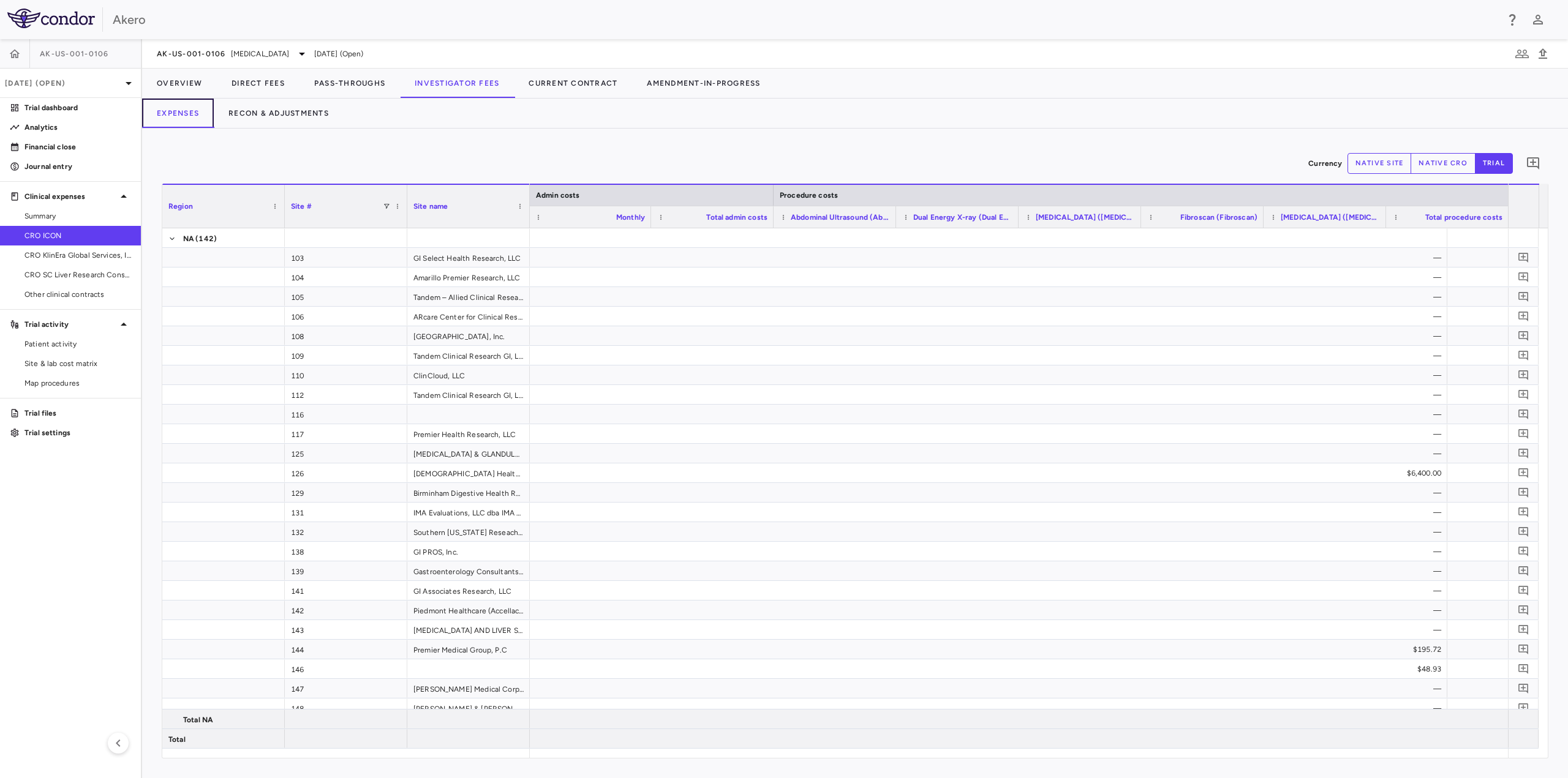
scroll to position [0, 4657]
